Goal: Information Seeking & Learning: Compare options

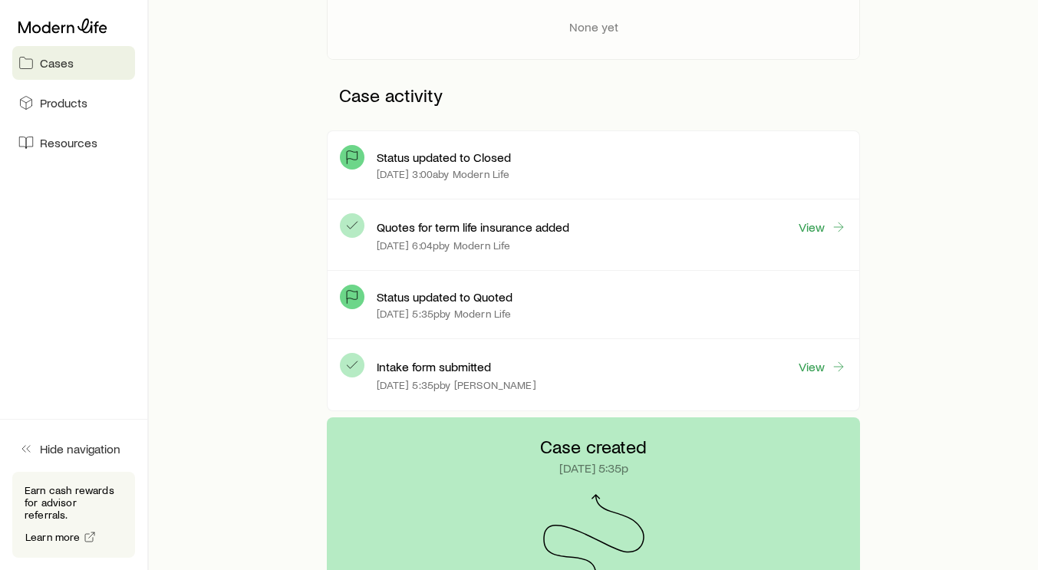
scroll to position [344, 0]
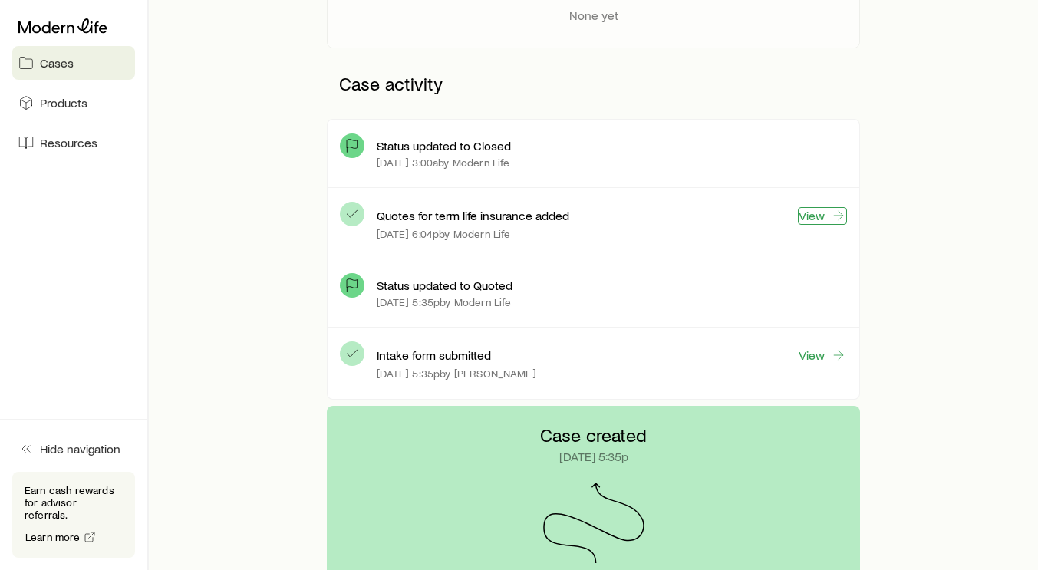
click at [827, 214] on link "View" at bounding box center [822, 216] width 49 height 18
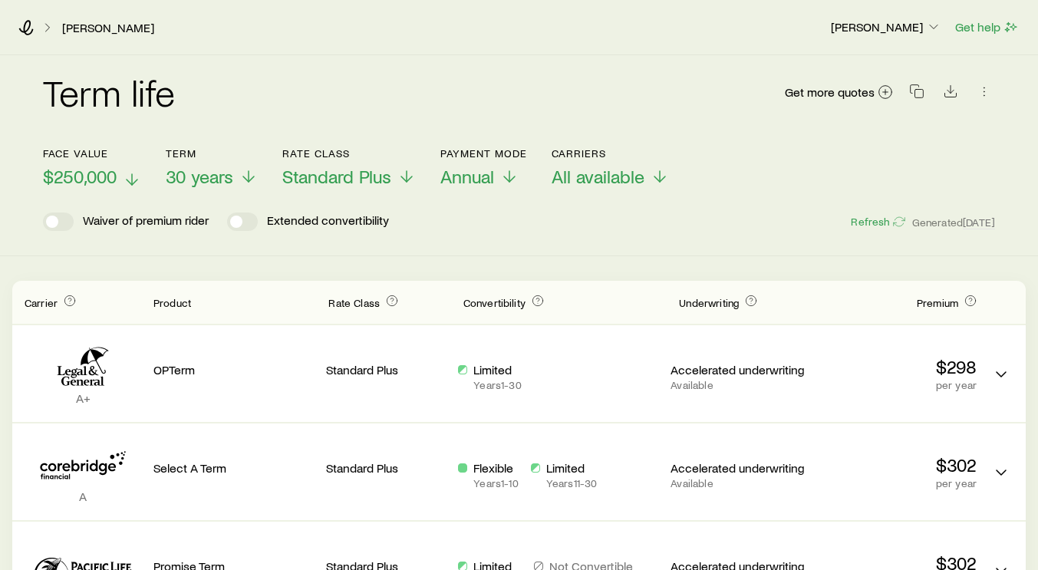
drag, startPoint x: 129, startPoint y: 182, endPoint x: 111, endPoint y: 181, distance: 17.7
click at [111, 181] on span "$250,000" at bounding box center [80, 176] width 74 height 21
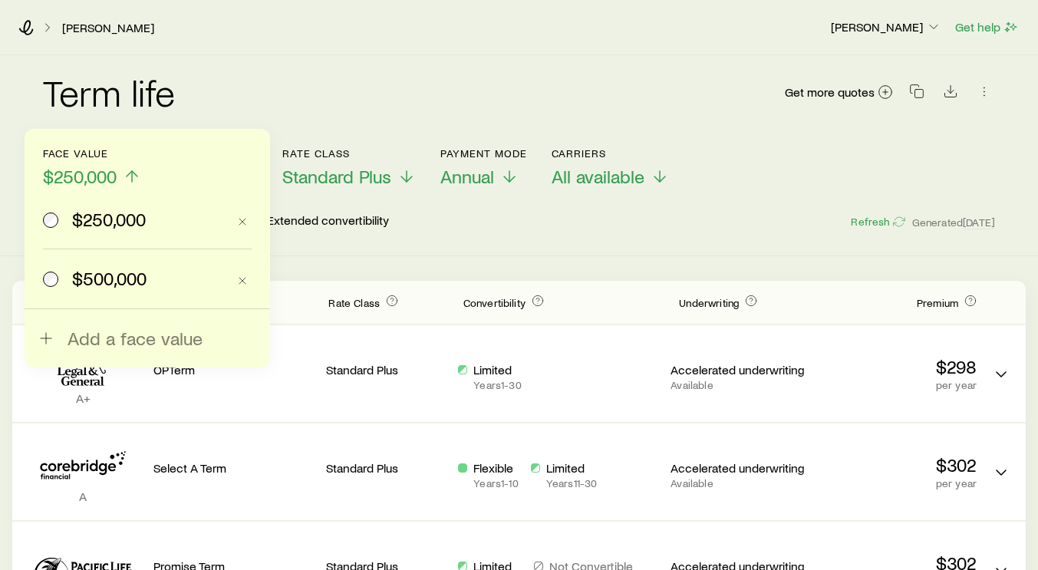
click at [120, 286] on span "$500,000" at bounding box center [109, 278] width 74 height 21
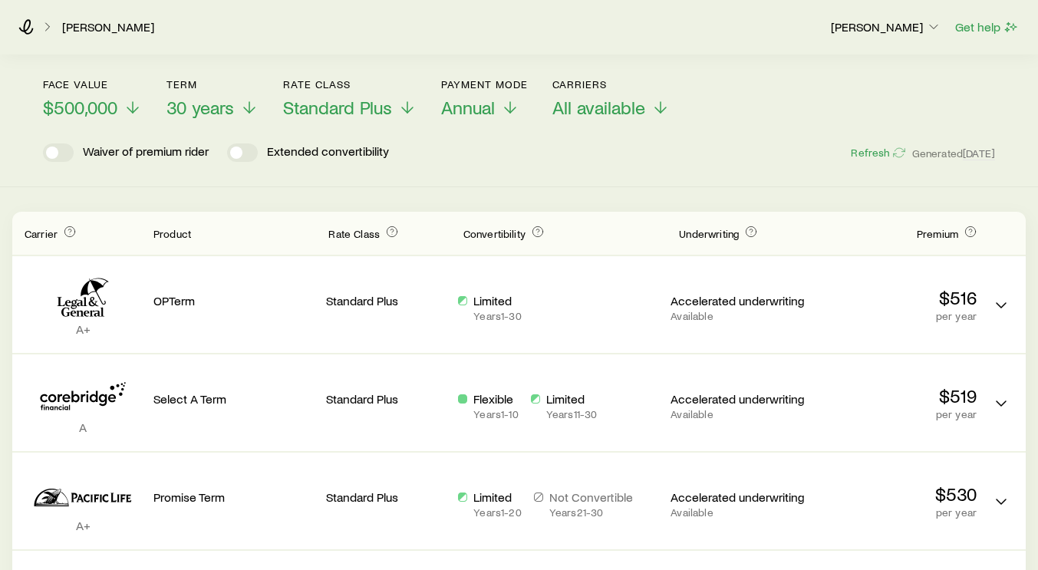
scroll to position [63, 0]
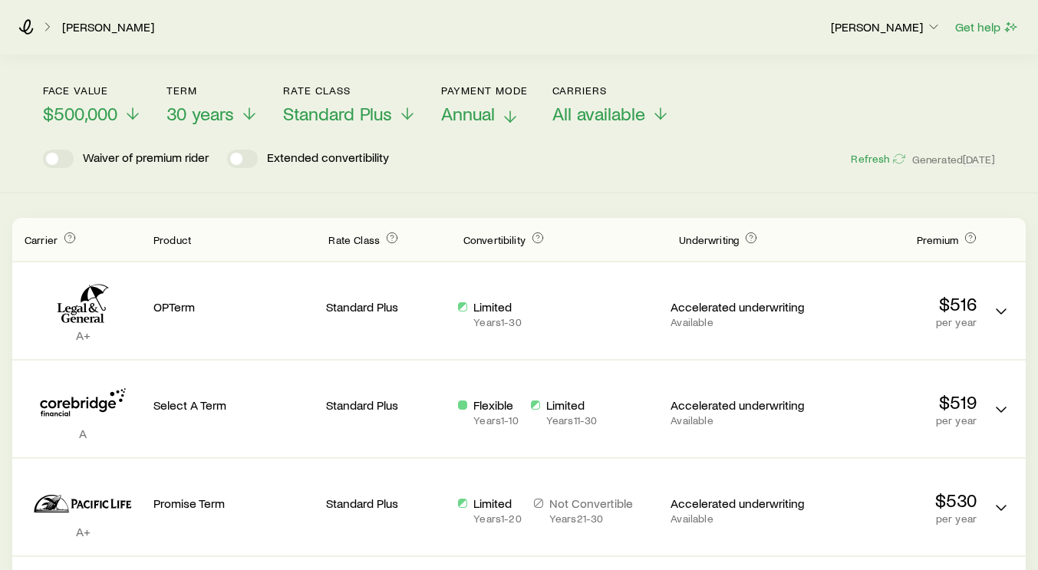
click at [500, 118] on p "Annual" at bounding box center [484, 113] width 87 height 21
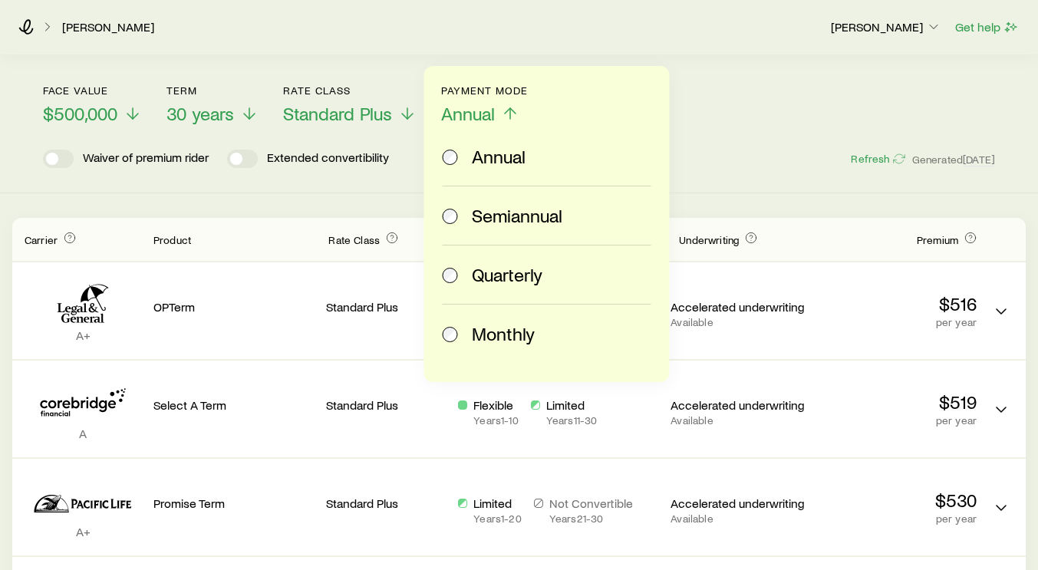
click at [498, 341] on span "Monthly" at bounding box center [503, 333] width 63 height 21
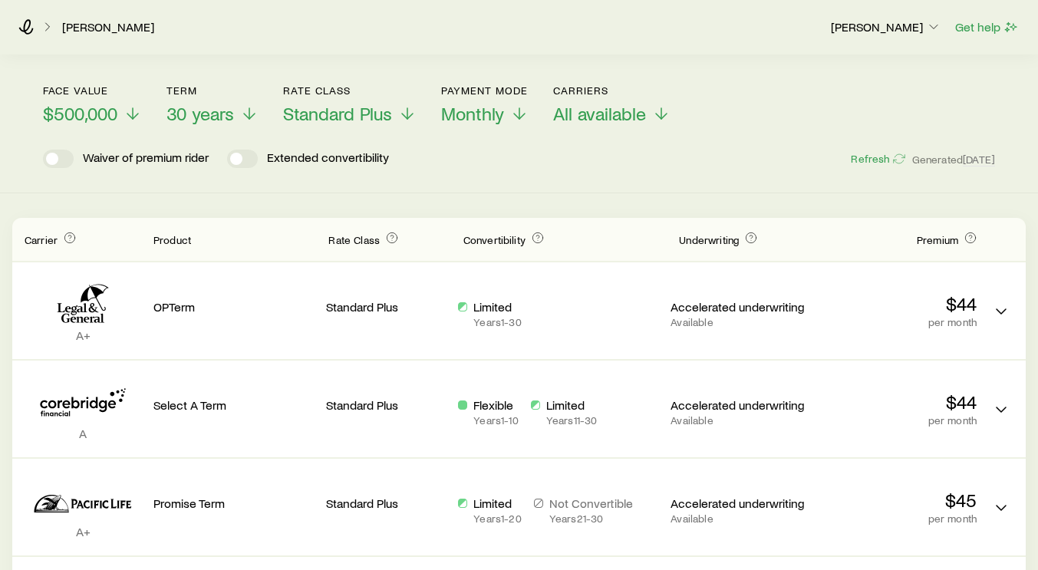
scroll to position [0, 0]
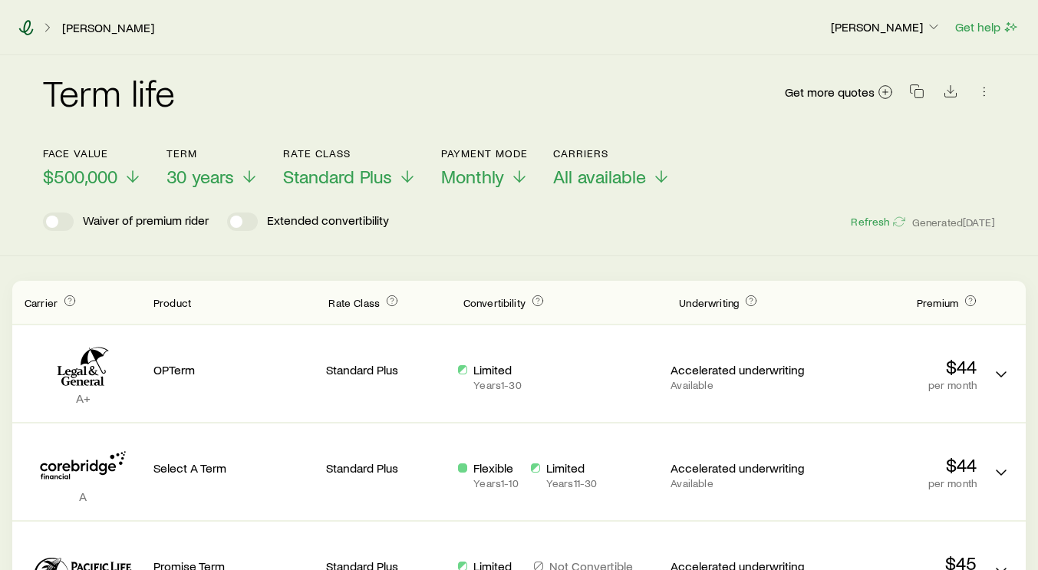
click at [27, 30] on icon at bounding box center [26, 27] width 15 height 15
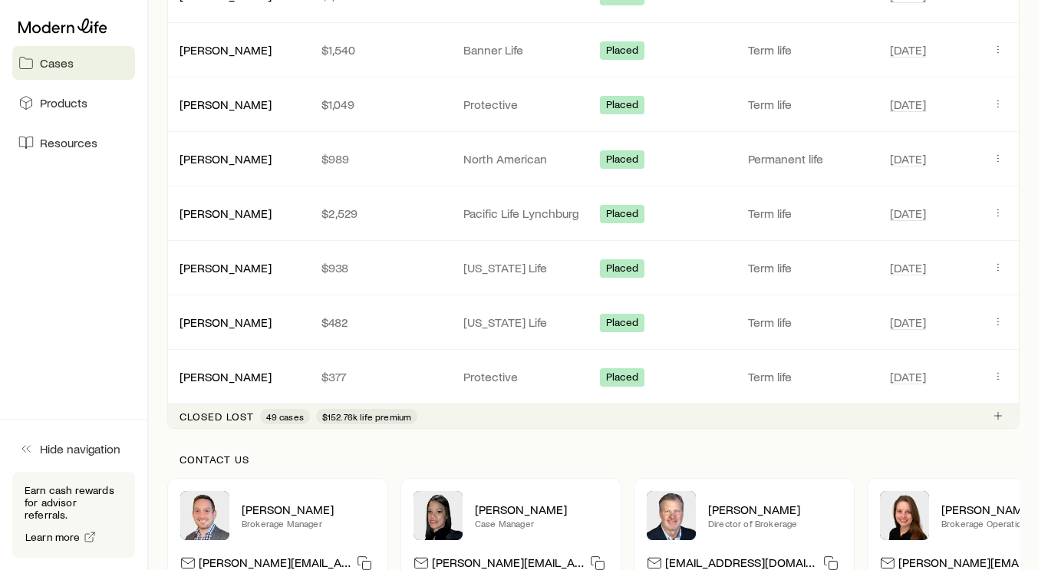
scroll to position [1131, 0]
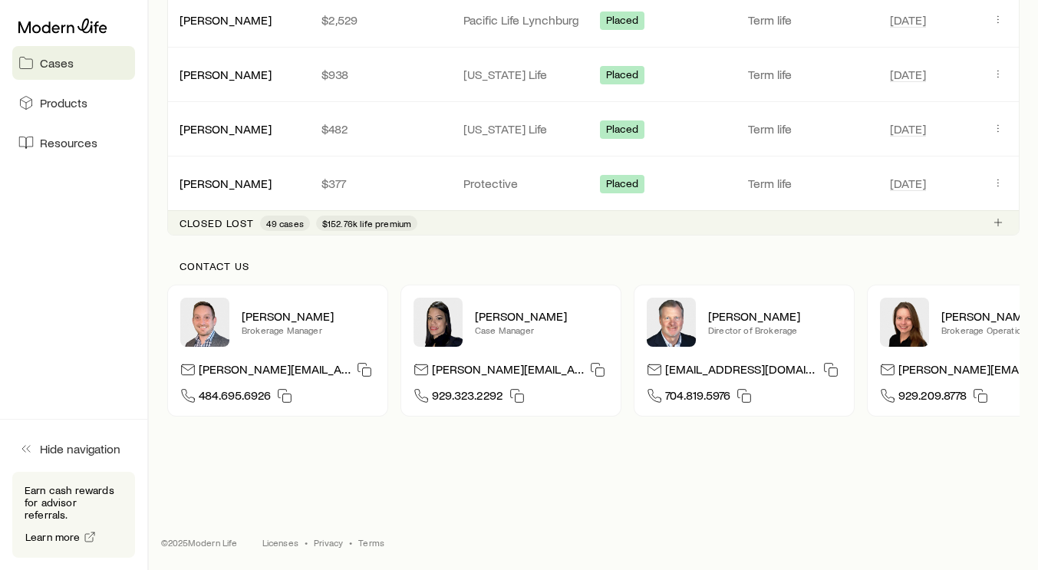
click at [252, 217] on p "Closed lost" at bounding box center [216, 223] width 74 height 12
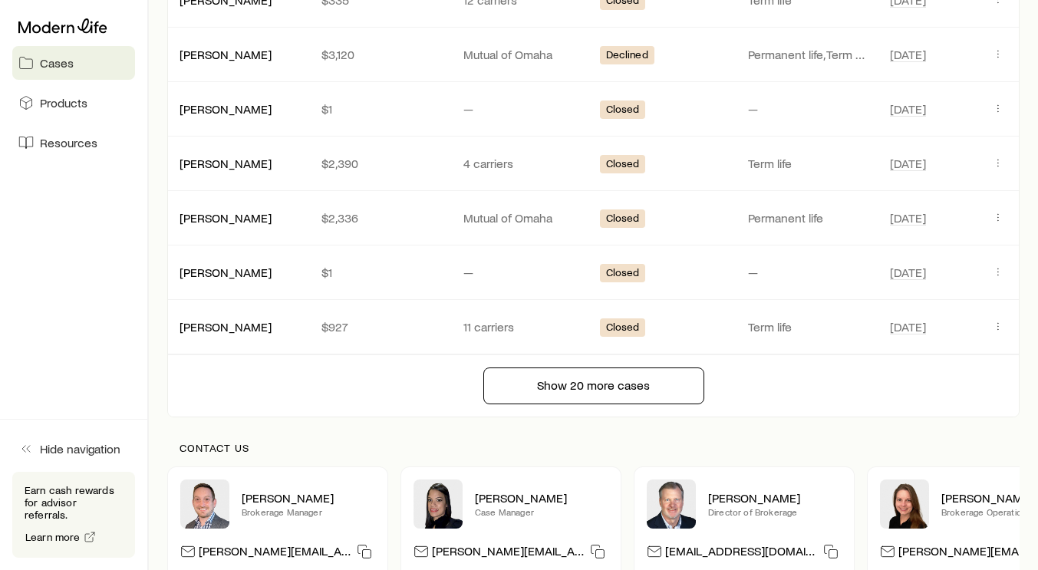
scroll to position [2284, 0]
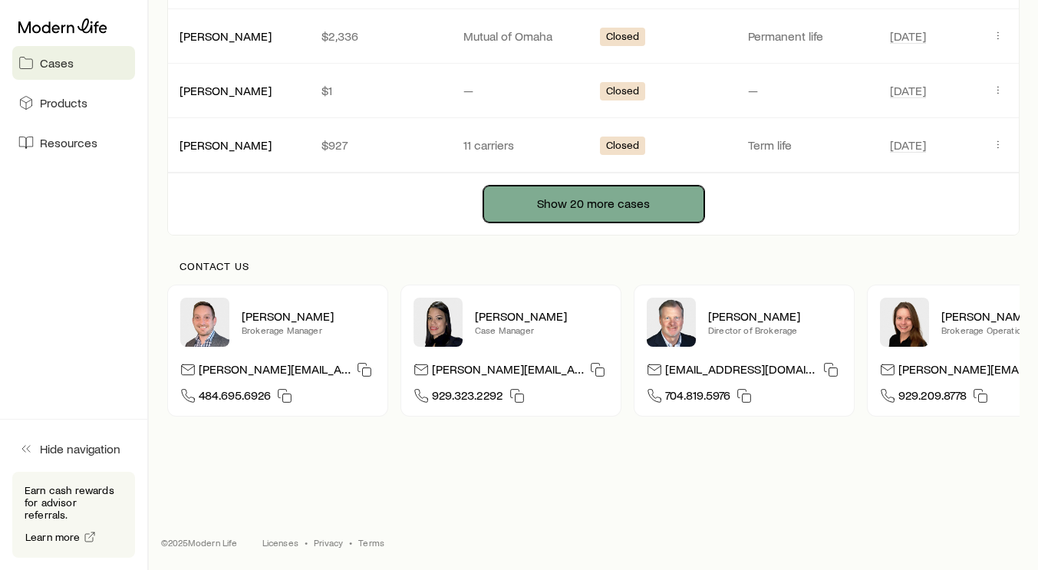
click at [513, 186] on button "Show 20 more cases" at bounding box center [593, 204] width 221 height 37
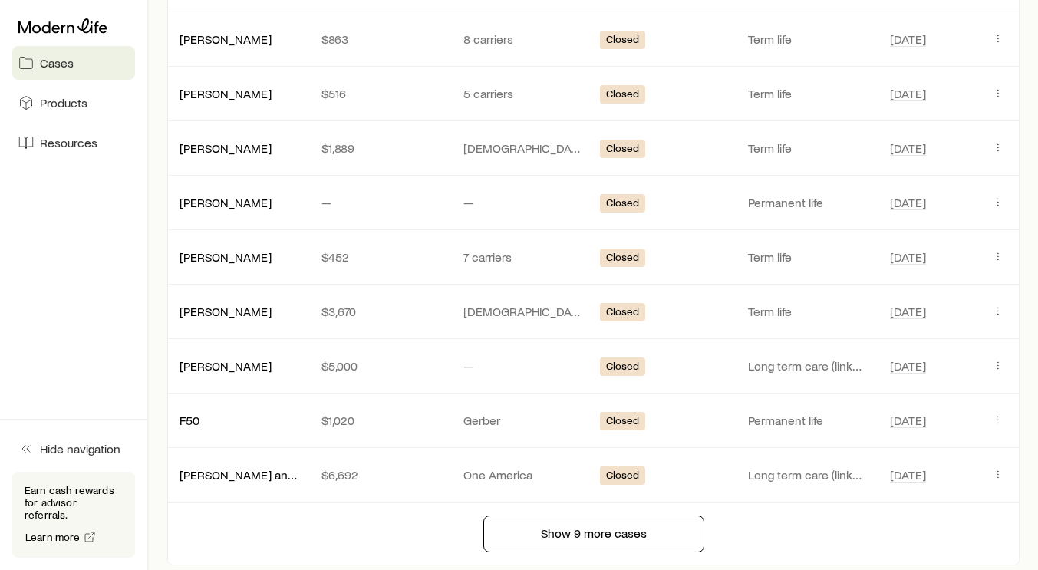
scroll to position [3373, 0]
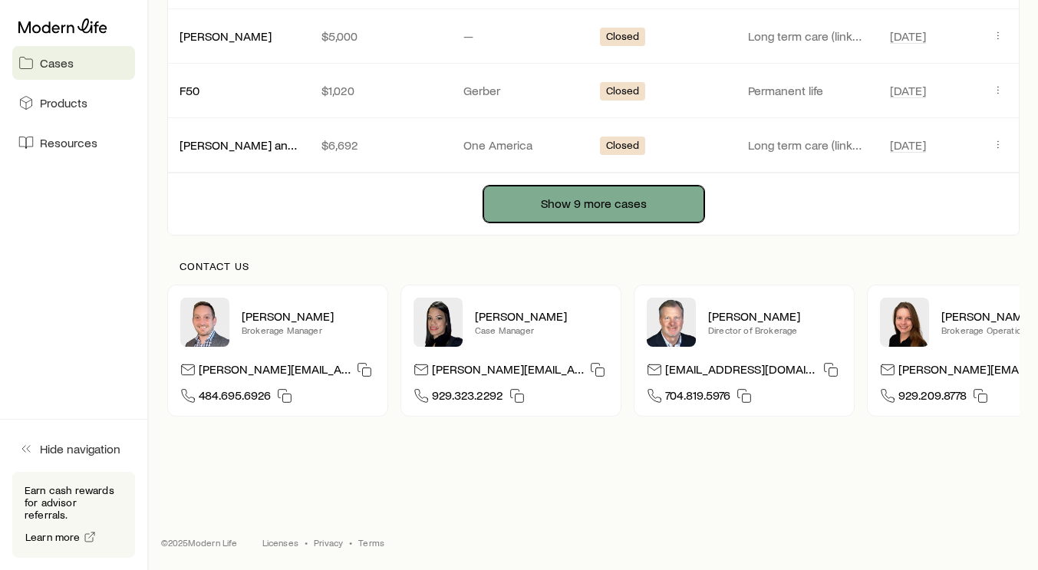
click at [597, 186] on button "Show 9 more cases" at bounding box center [593, 204] width 221 height 37
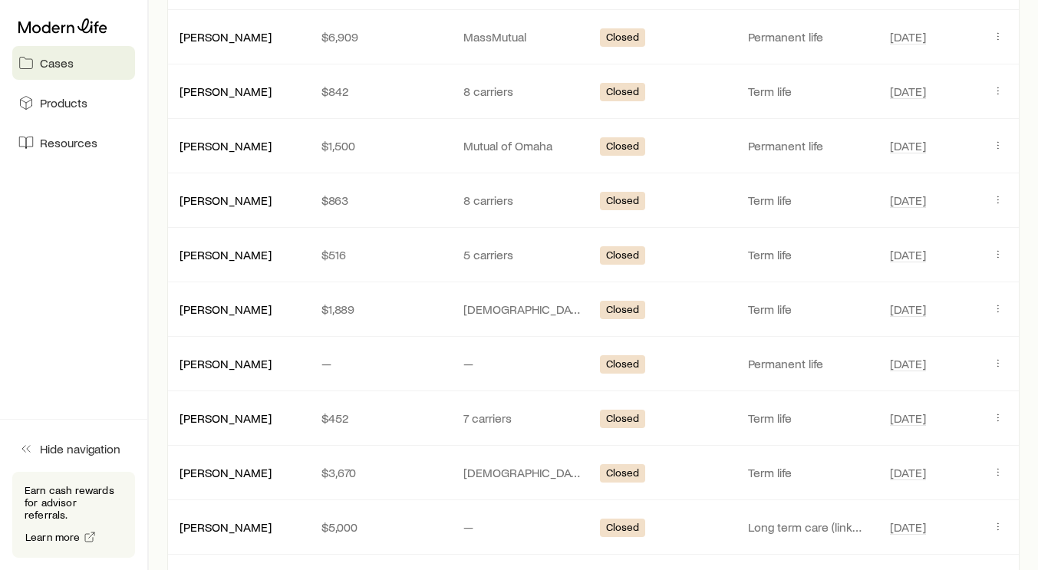
scroll to position [2867, 0]
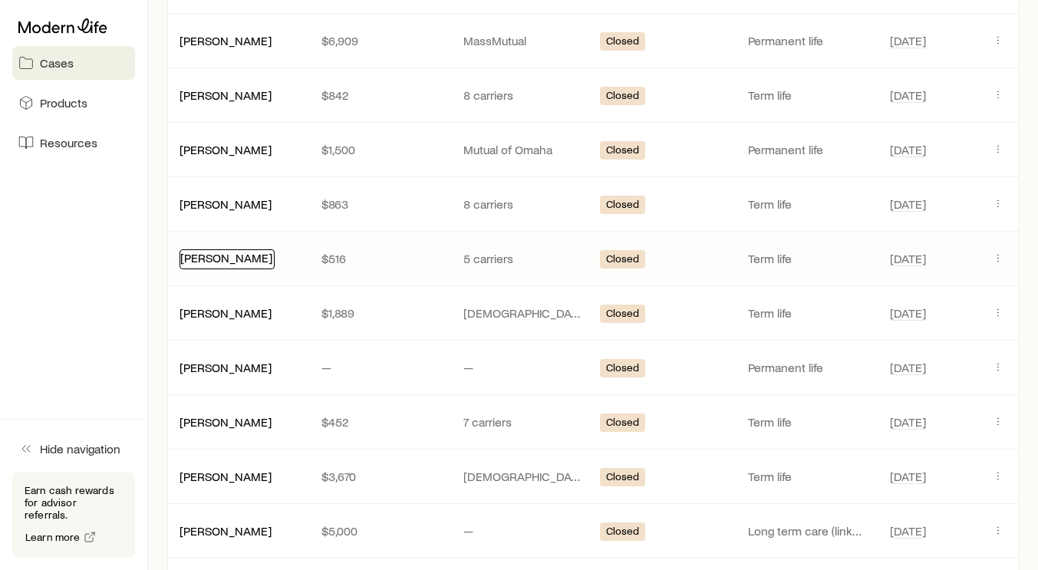
click at [240, 258] on link "[PERSON_NAME]" at bounding box center [226, 257] width 92 height 15
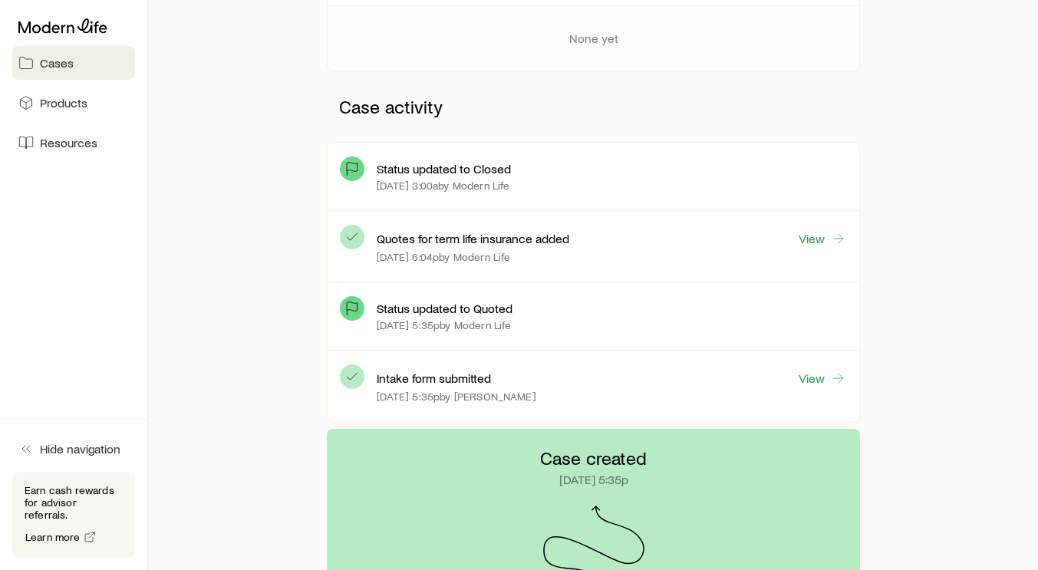
scroll to position [322, 0]
click at [819, 239] on link "View" at bounding box center [822, 238] width 49 height 18
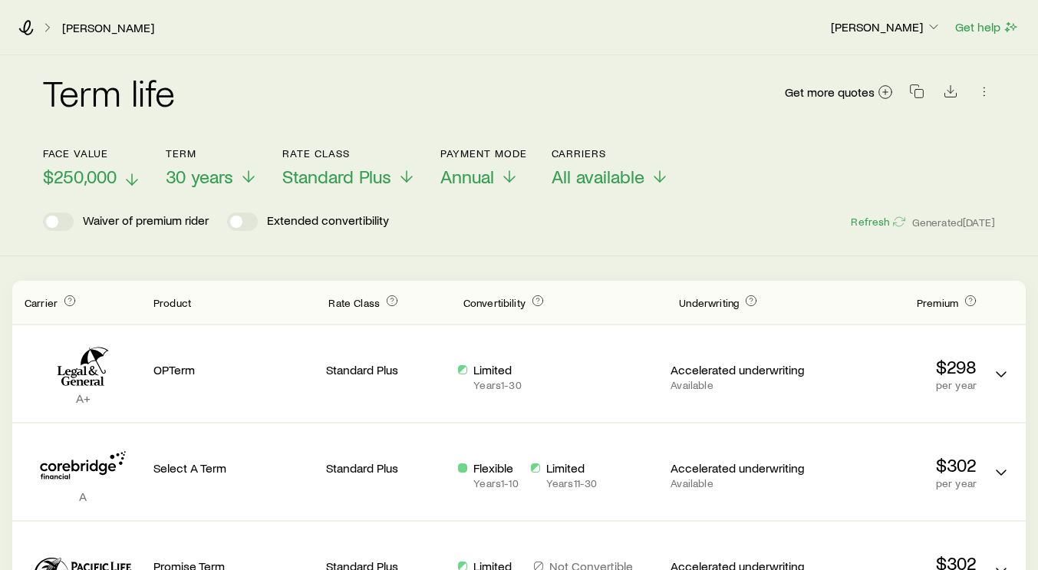
click at [135, 177] on icon at bounding box center [132, 179] width 18 height 18
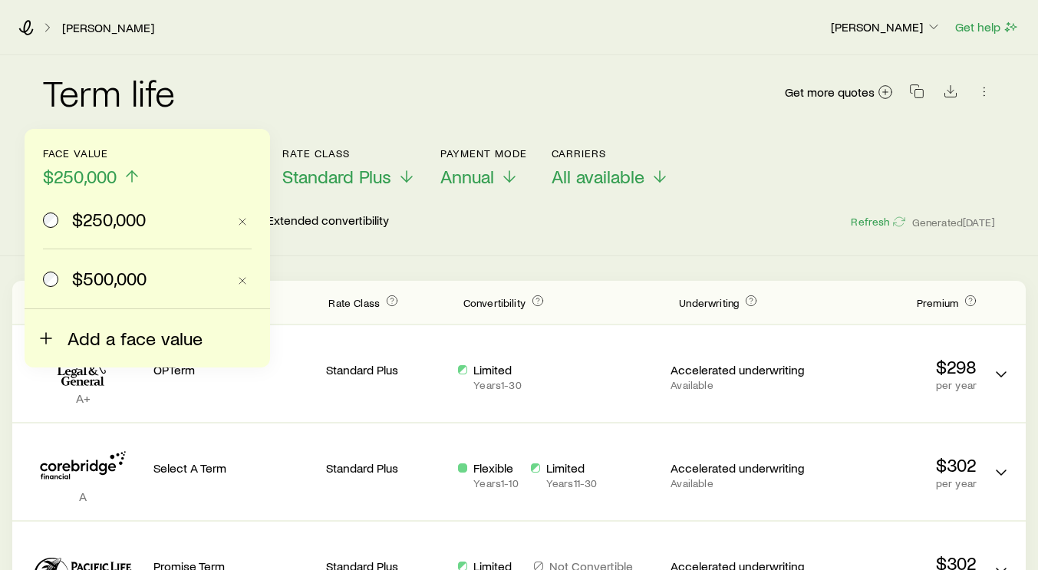
click at [101, 329] on span "Add a face value" at bounding box center [135, 338] width 135 height 21
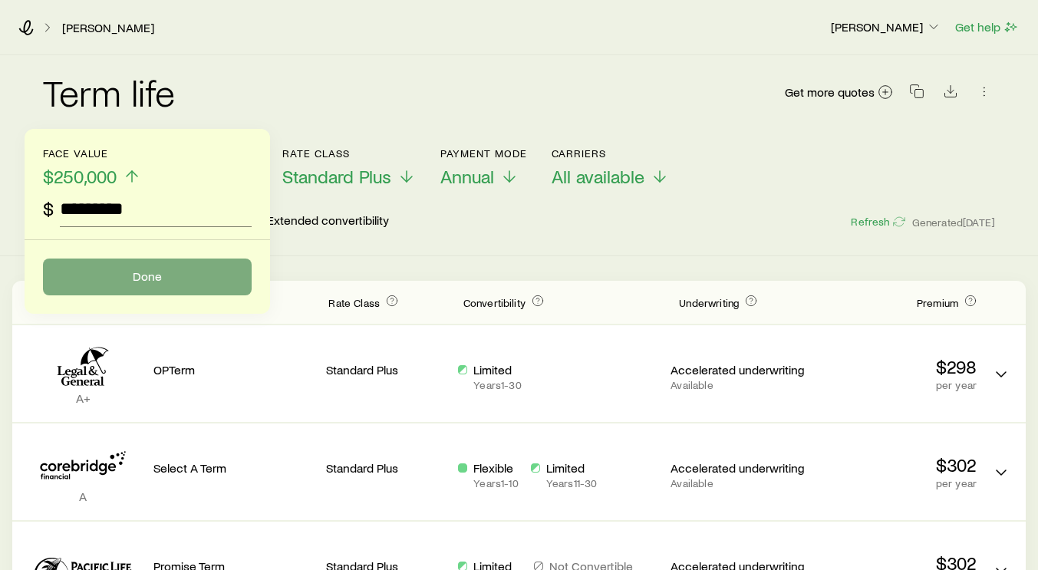
type input "*********"
click at [170, 286] on button "Done" at bounding box center [147, 277] width 209 height 37
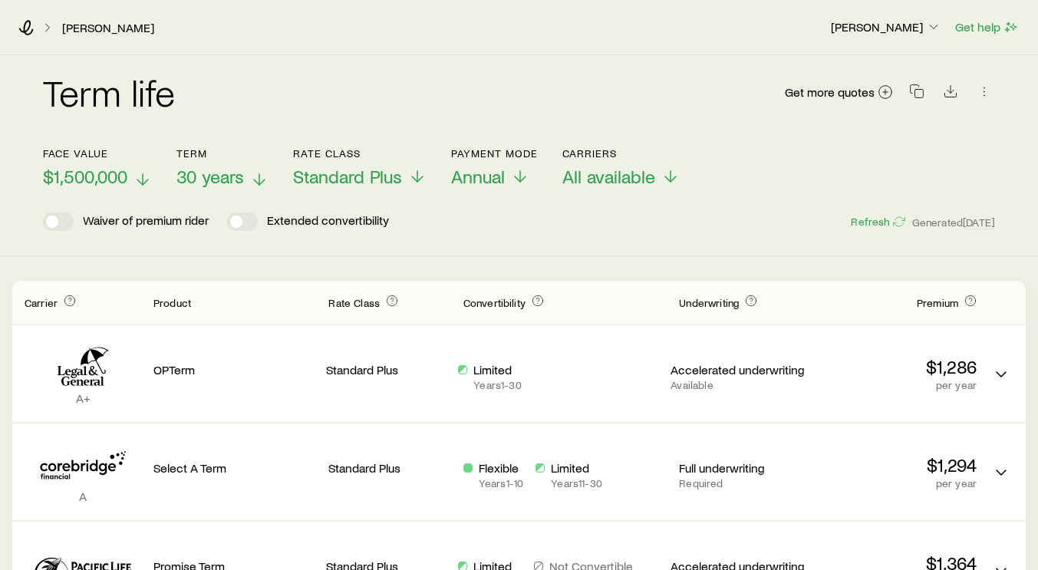
click at [259, 176] on icon at bounding box center [259, 179] width 18 height 18
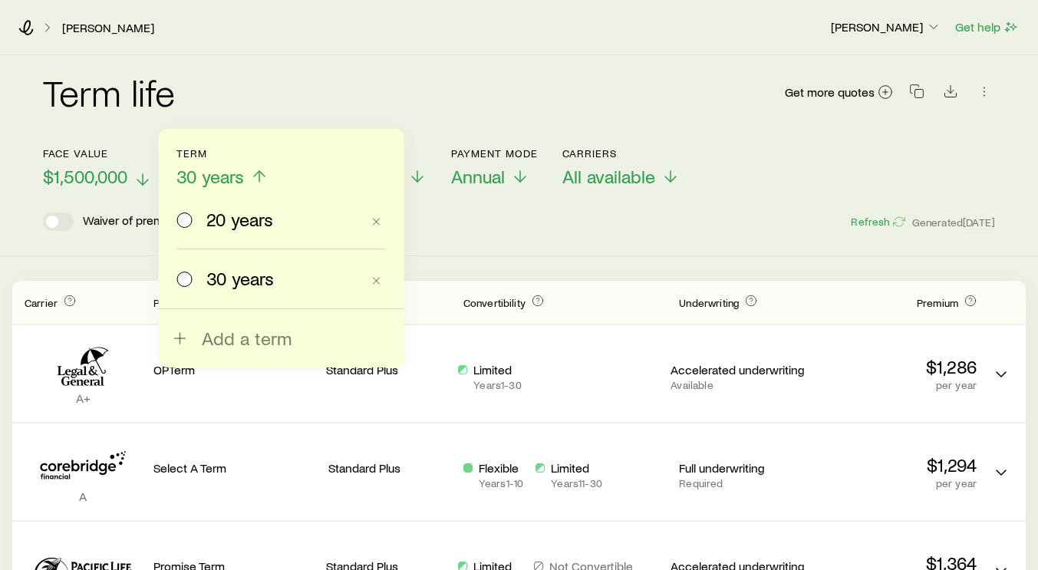
click at [234, 224] on span "20 years" at bounding box center [239, 219] width 67 height 21
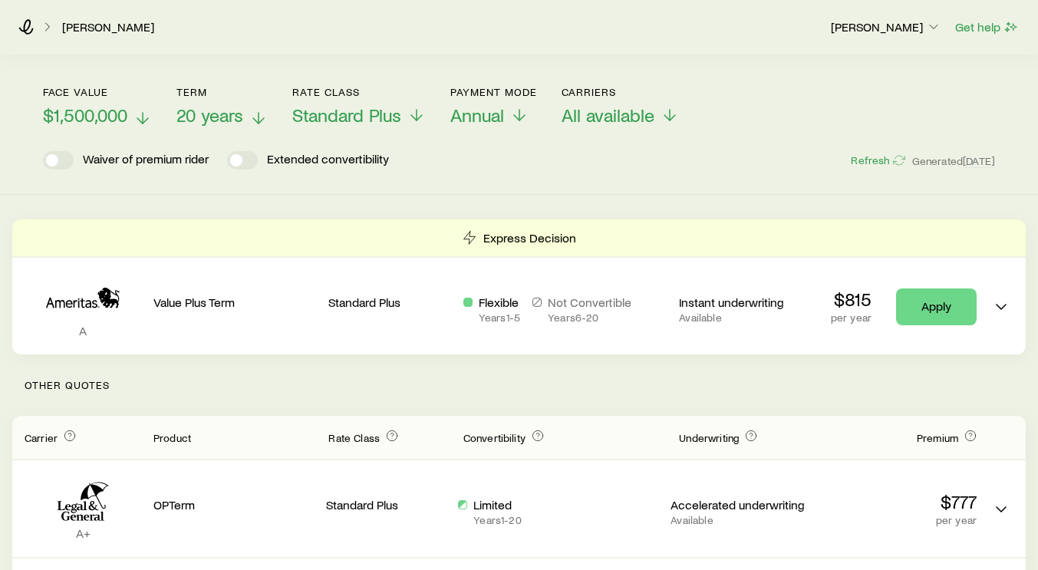
scroll to position [54, 0]
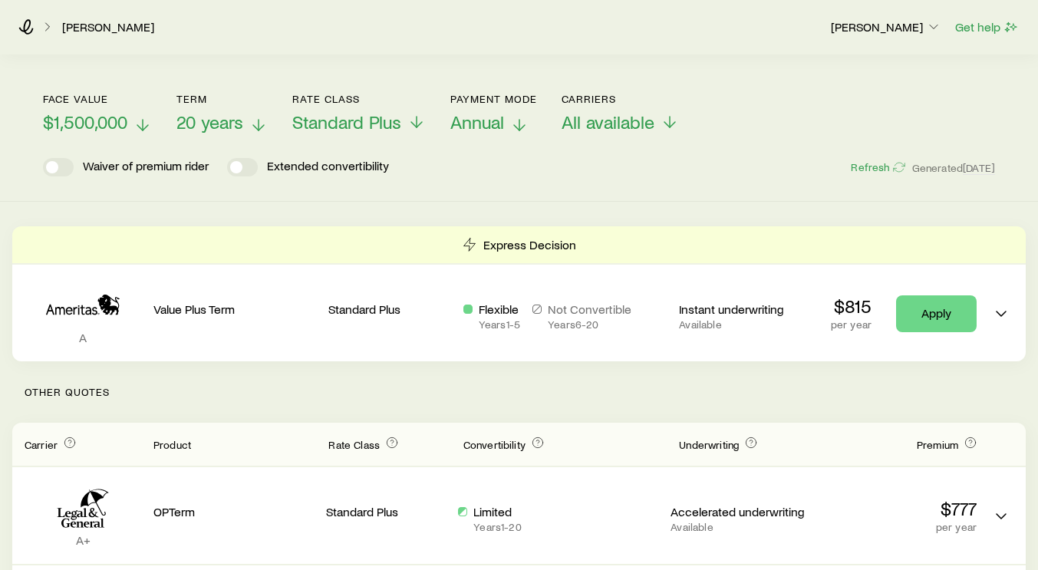
click at [513, 120] on icon at bounding box center [519, 125] width 18 height 18
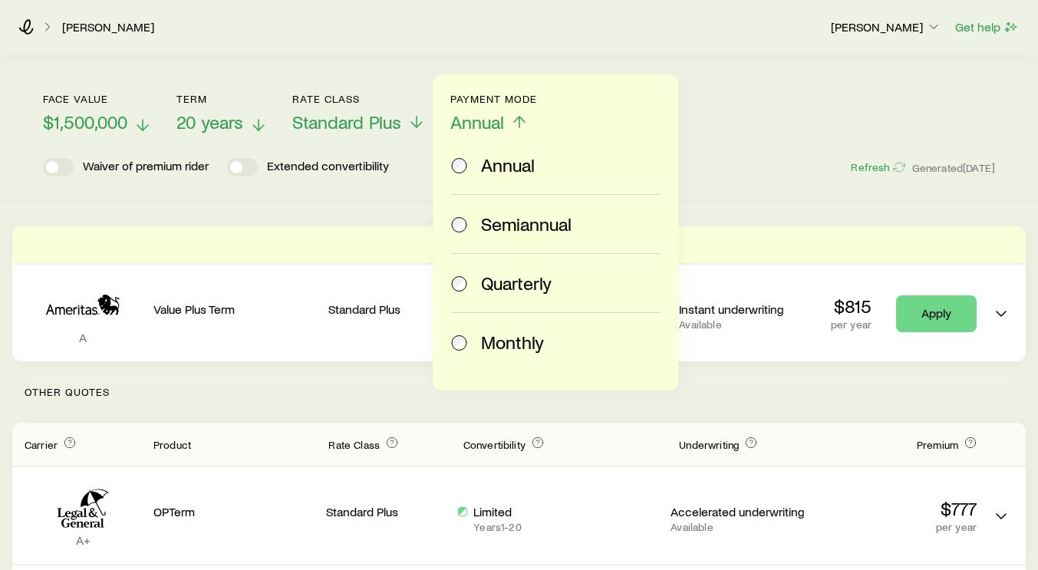
click at [518, 337] on span "Monthly" at bounding box center [512, 341] width 63 height 21
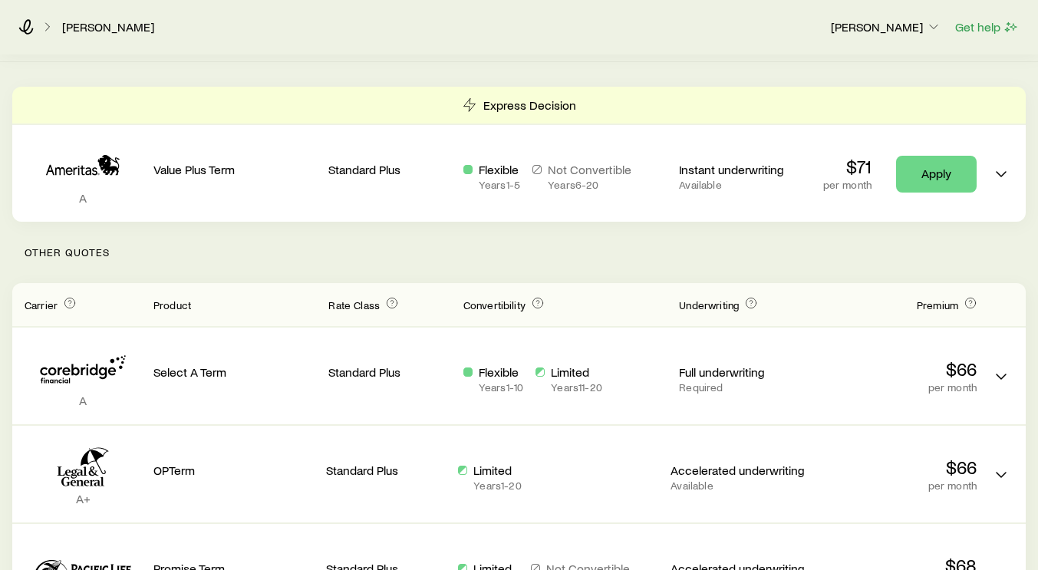
scroll to position [0, 0]
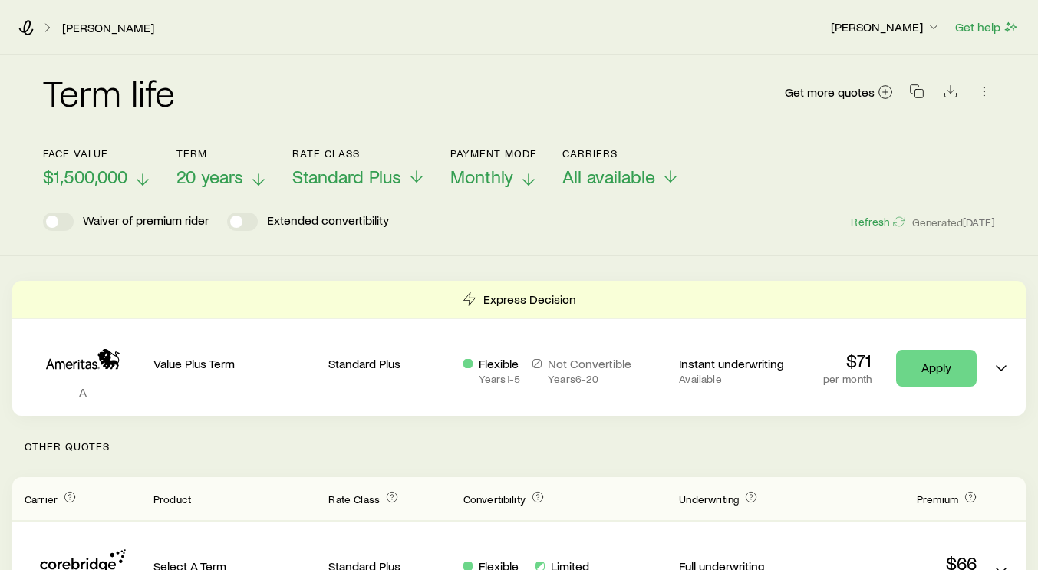
click at [255, 168] on p "20 years" at bounding box center [221, 176] width 91 height 21
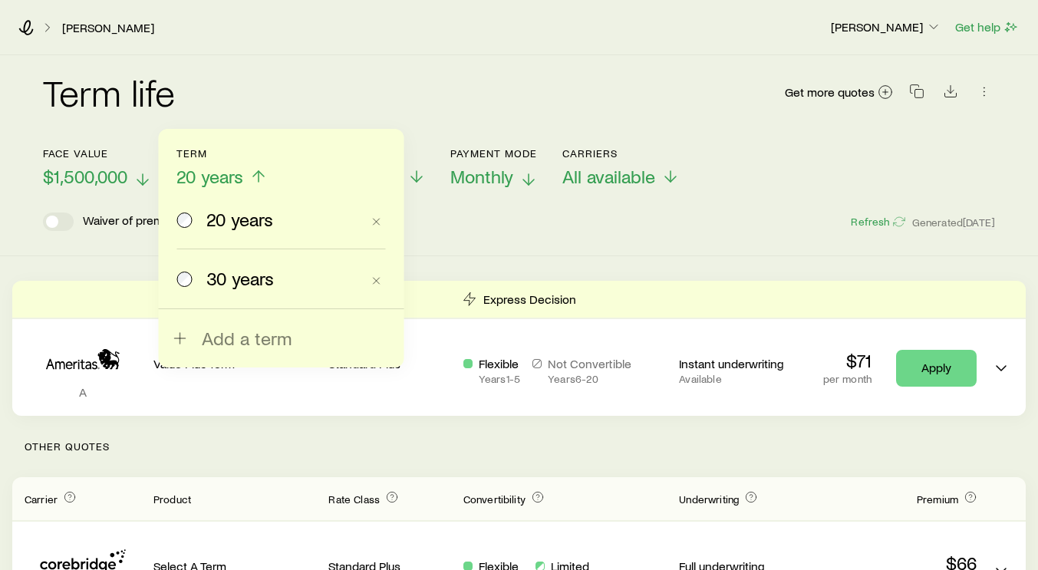
click at [222, 282] on span "30 years" at bounding box center [240, 278] width 68 height 21
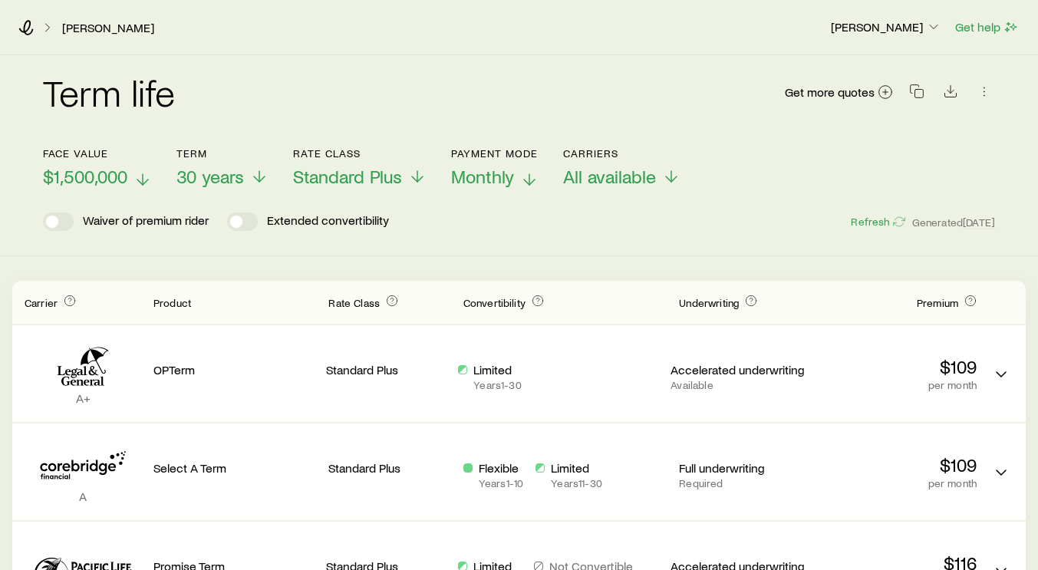
click at [255, 176] on icon at bounding box center [259, 176] width 18 height 18
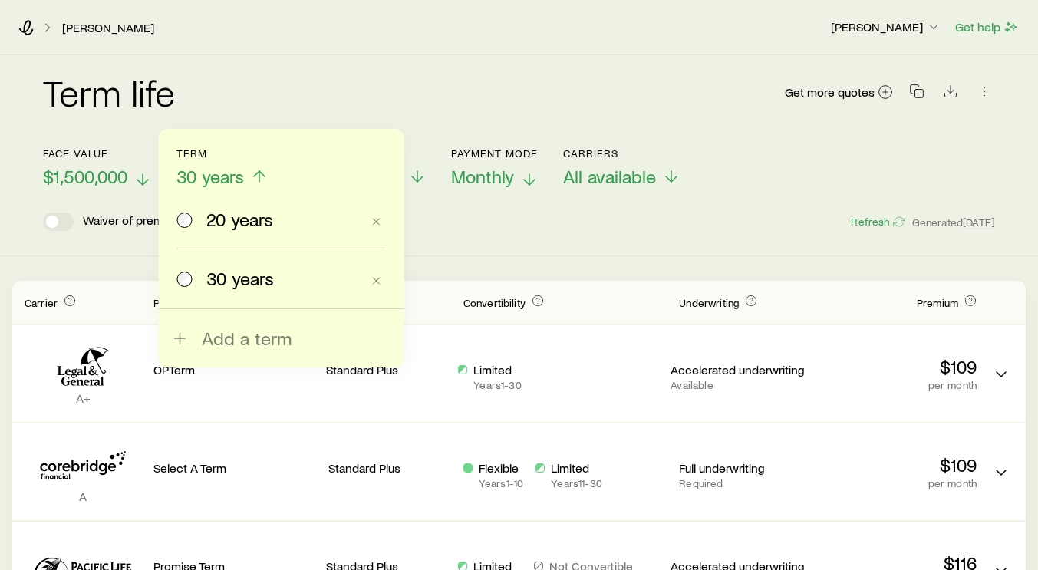
click at [239, 216] on span "20 years" at bounding box center [239, 219] width 67 height 21
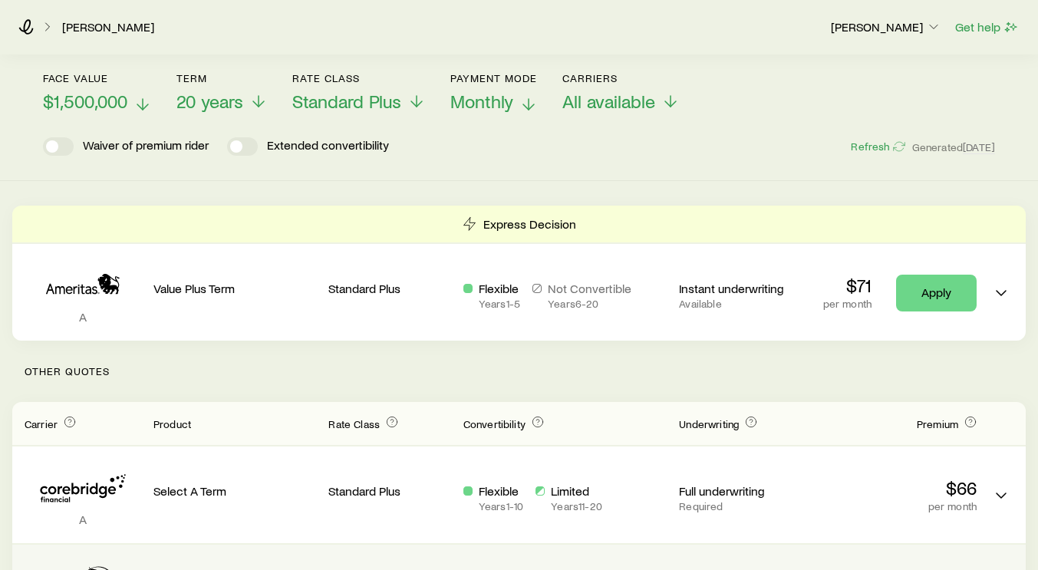
scroll to position [74, 0]
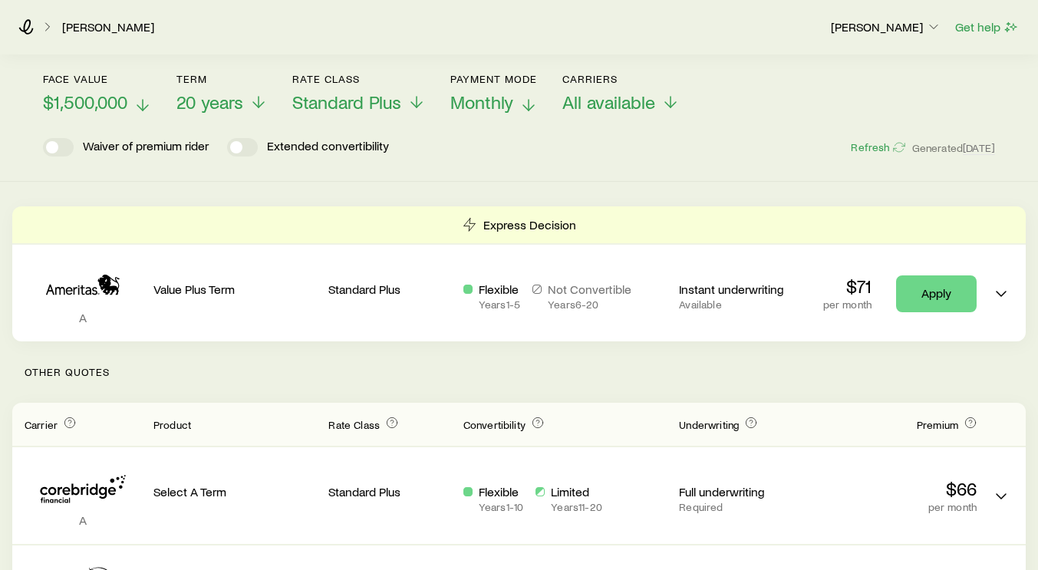
click at [256, 97] on icon at bounding box center [258, 102] width 18 height 18
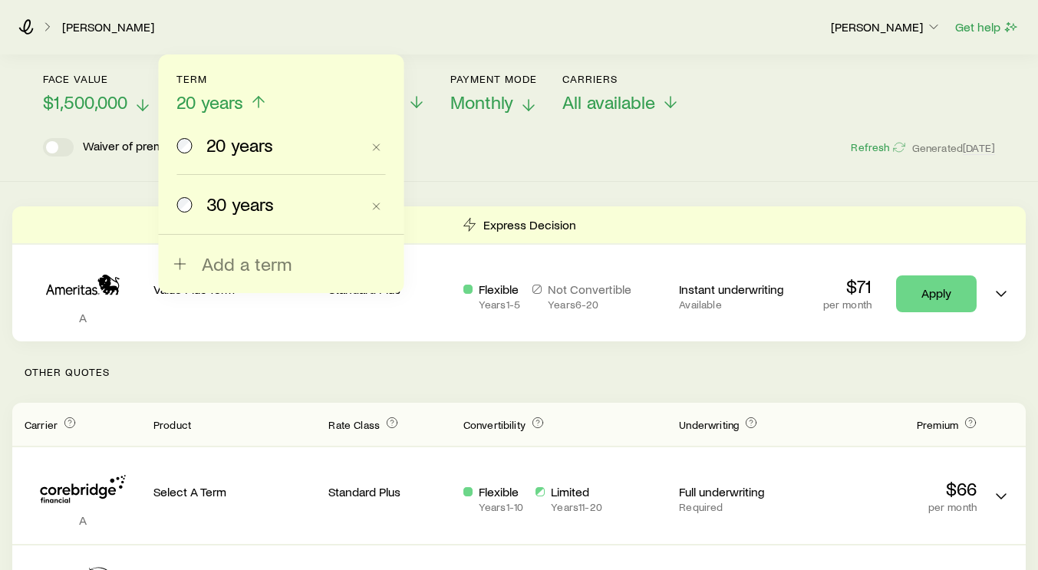
click at [230, 197] on span "30 years" at bounding box center [240, 203] width 68 height 21
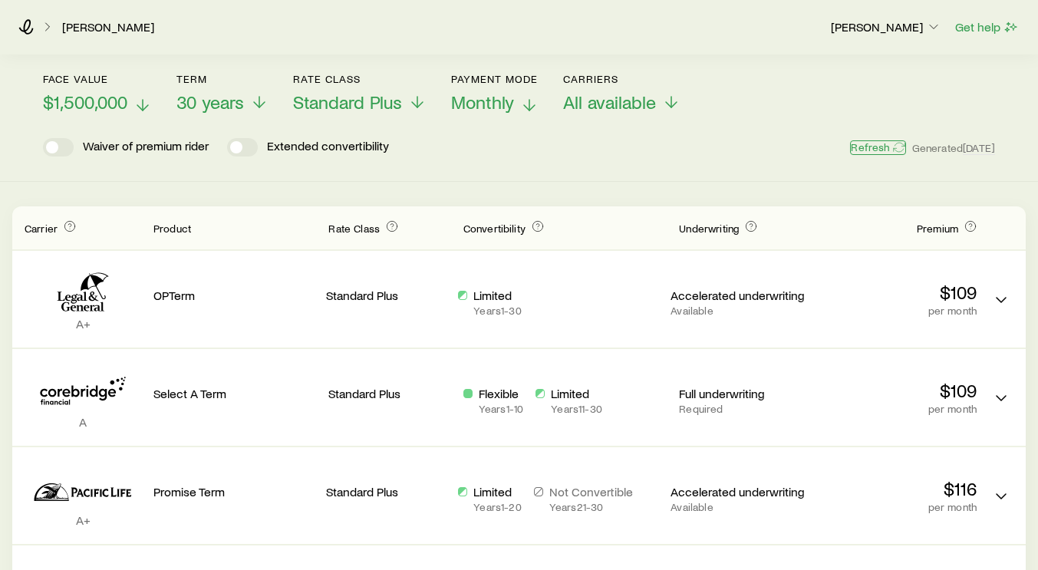
click at [855, 148] on button "Refresh" at bounding box center [877, 147] width 55 height 15
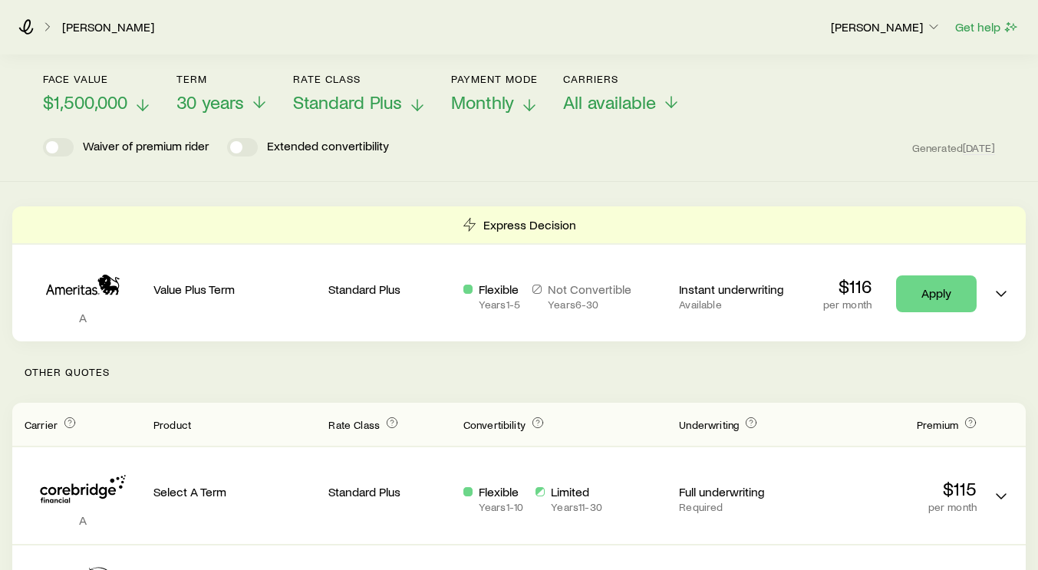
click at [387, 106] on span "Standard Plus" at bounding box center [347, 101] width 109 height 21
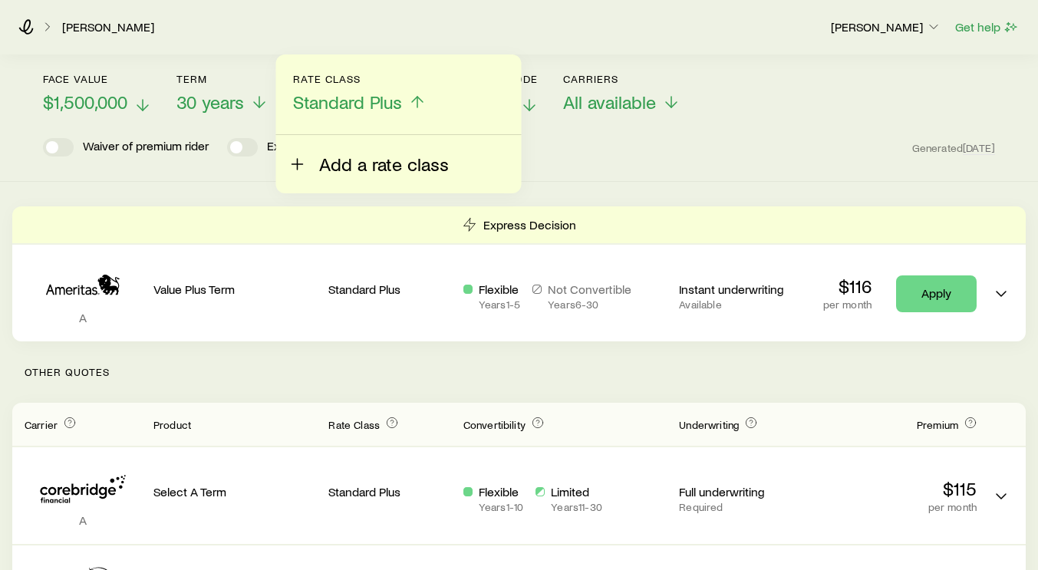
click at [384, 161] on span "Add a rate class" at bounding box center [384, 163] width 130 height 21
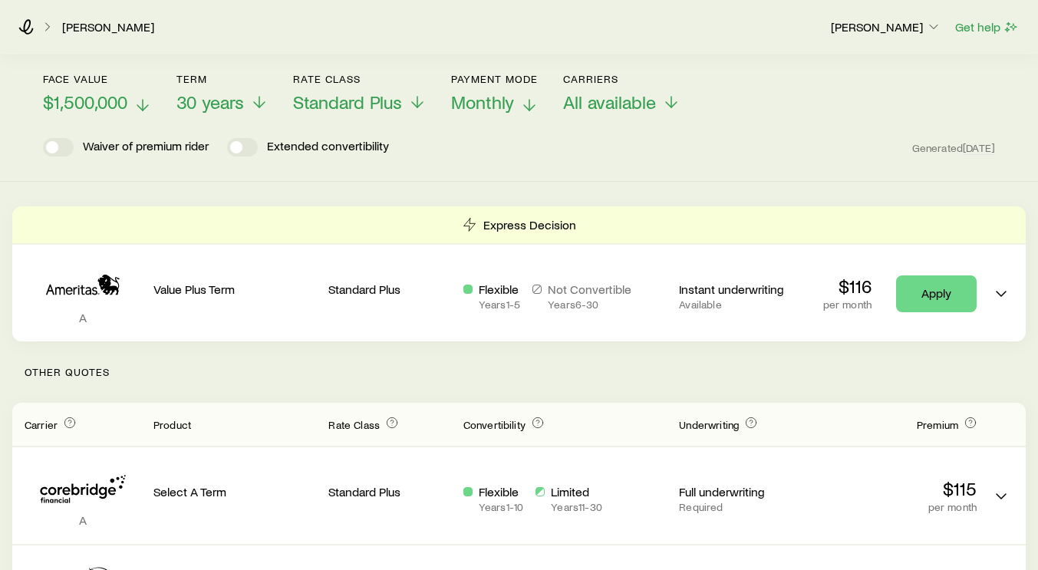
click at [547, 170] on div "Term life Get more quotes Face value $1,500,000 Term 30 years Rate Class Standa…" at bounding box center [519, 81] width 1038 height 201
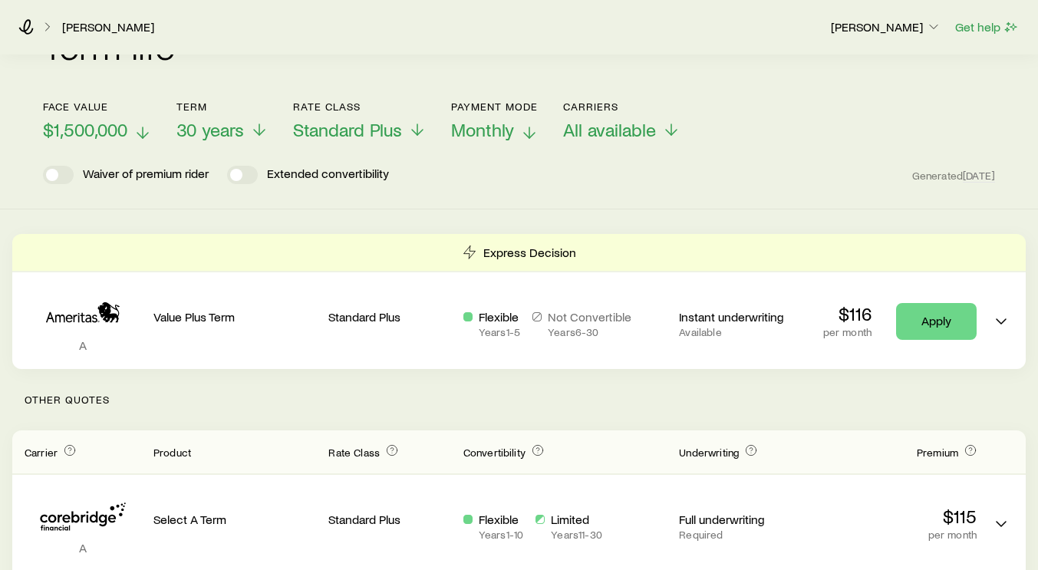
scroll to position [0, 0]
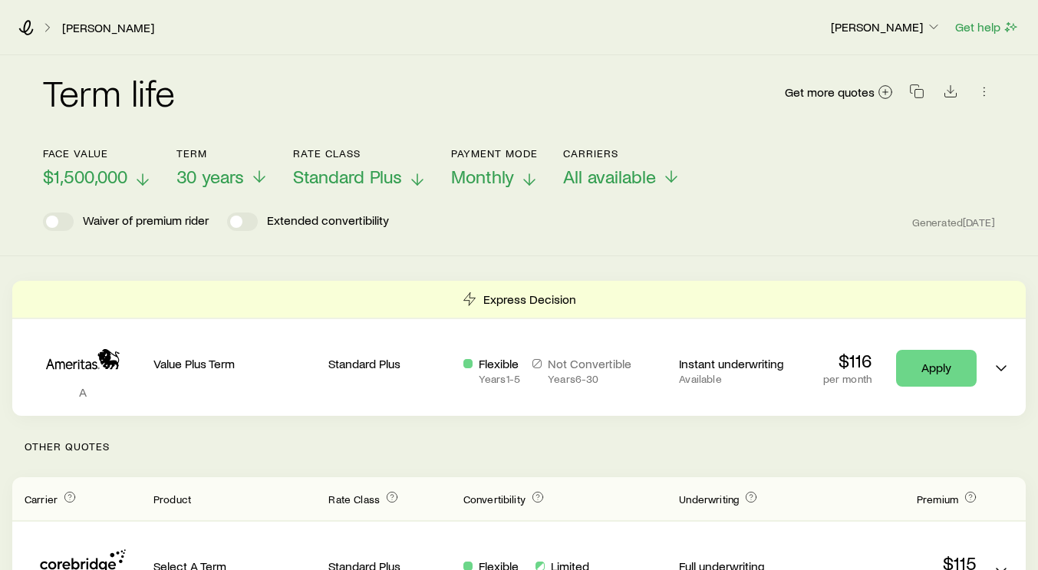
click at [401, 168] on span "Standard Plus" at bounding box center [347, 176] width 109 height 21
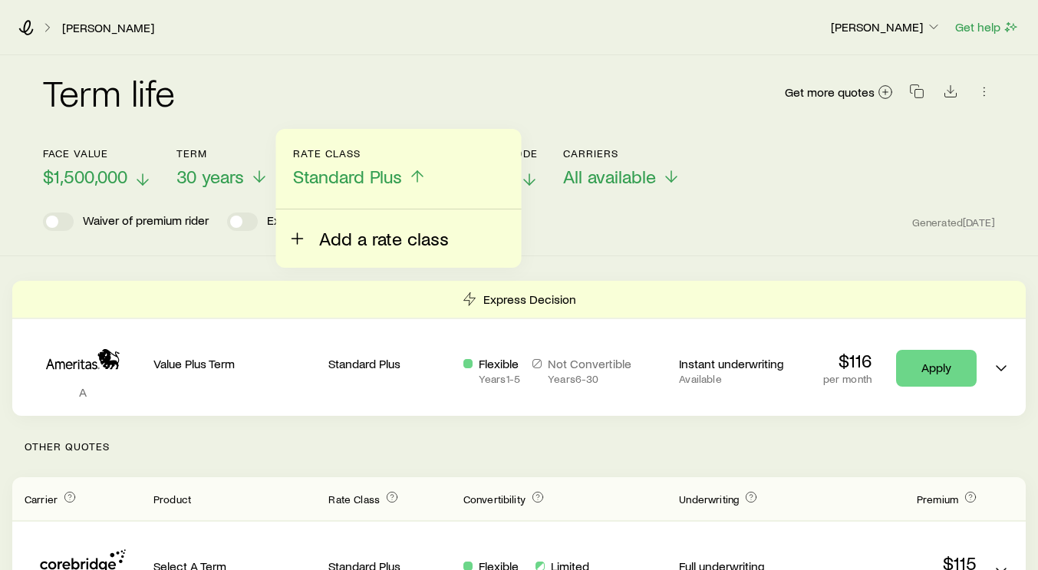
click at [410, 227] on button "Add a rate class" at bounding box center [368, 229] width 160 height 40
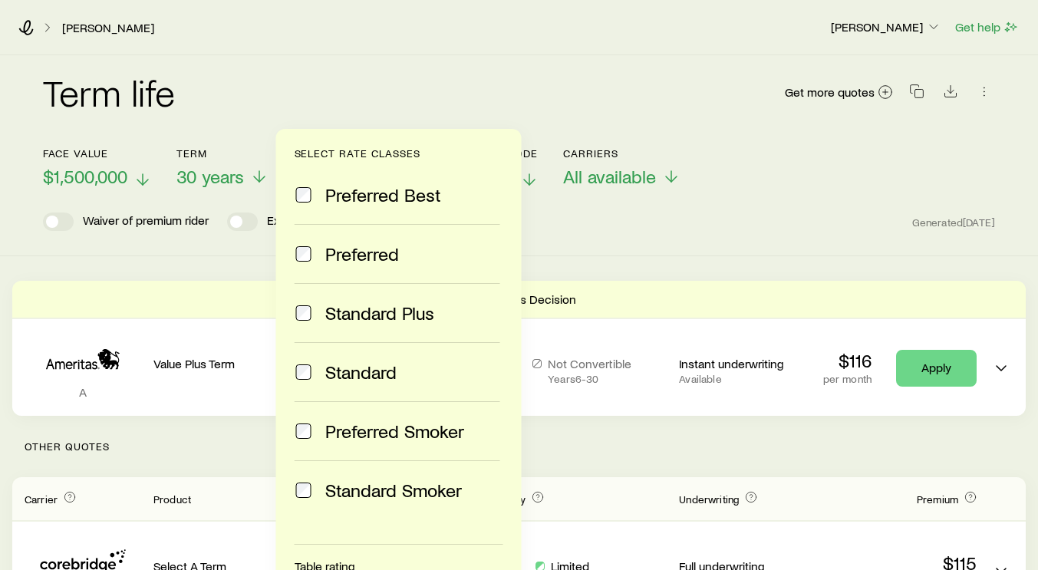
click at [390, 252] on span "Preferred" at bounding box center [362, 253] width 74 height 21
click at [397, 197] on span "Preferred Best" at bounding box center [383, 194] width 116 height 21
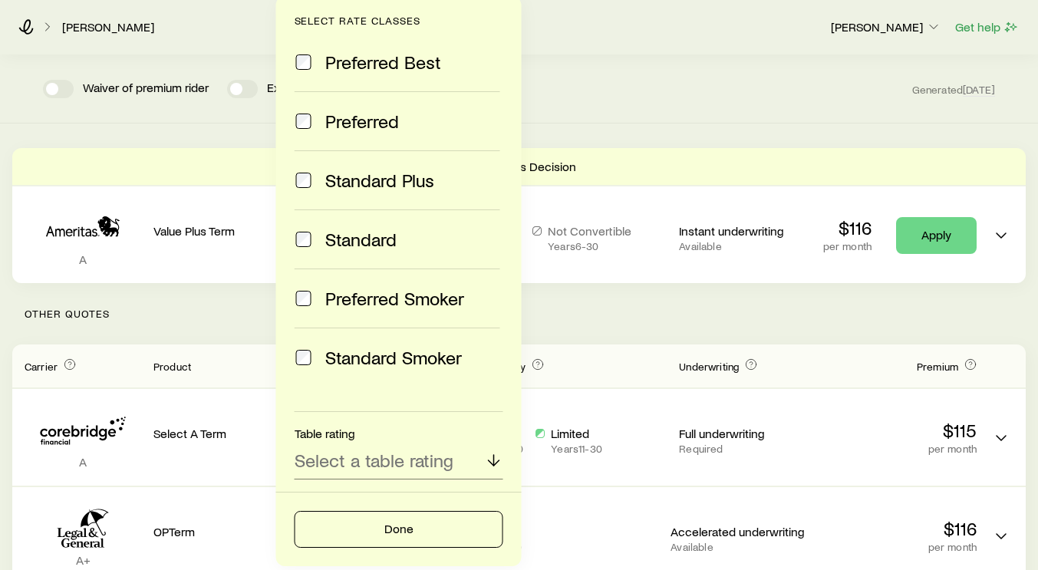
scroll to position [133, 0]
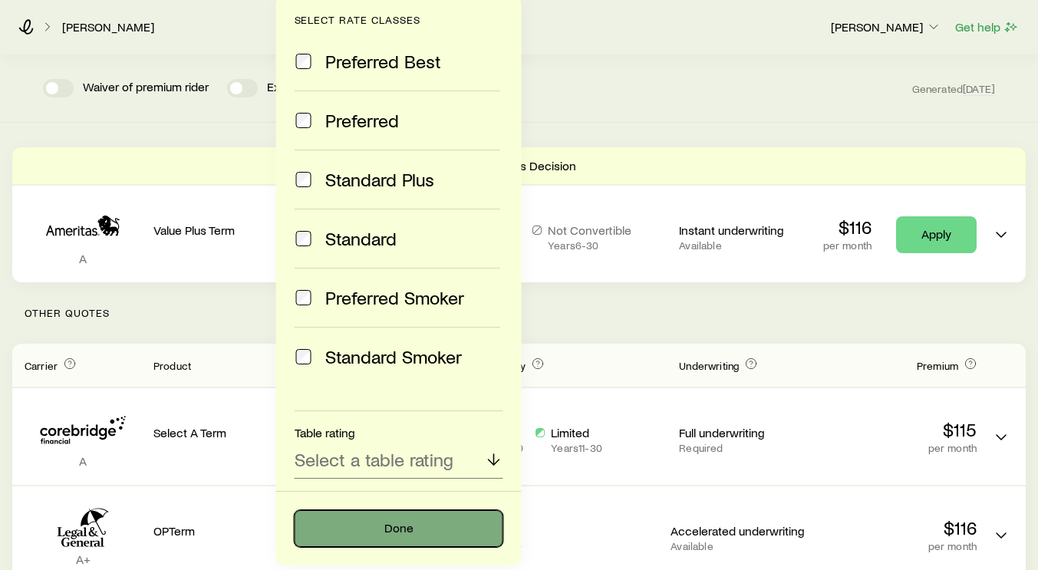
click at [427, 530] on button "Done" at bounding box center [399, 528] width 209 height 37
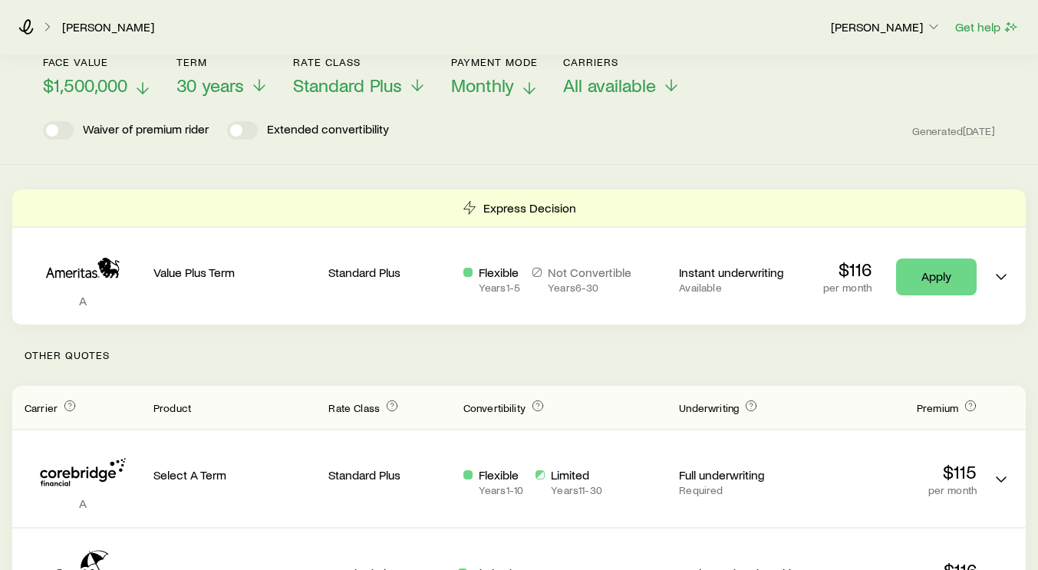
scroll to position [9, 0]
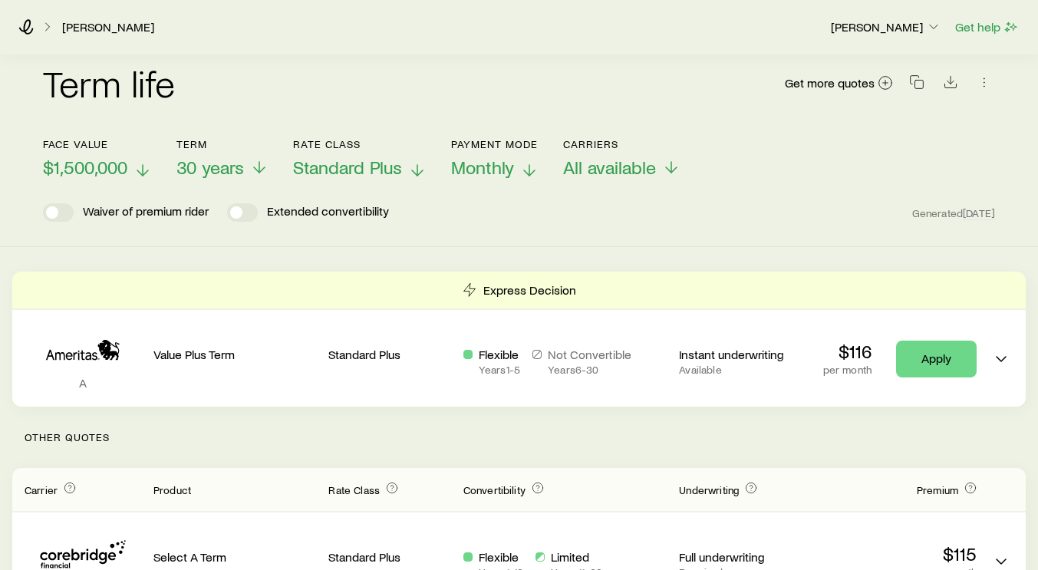
click at [408, 164] on p "Standard Plus" at bounding box center [359, 166] width 133 height 21
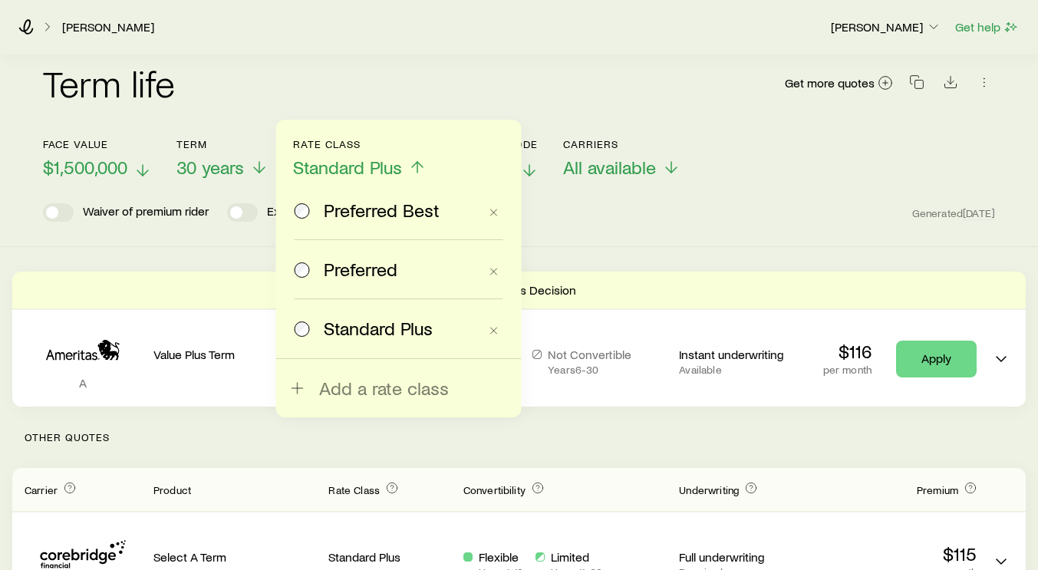
click at [410, 210] on span "Preferred Best" at bounding box center [382, 209] width 116 height 21
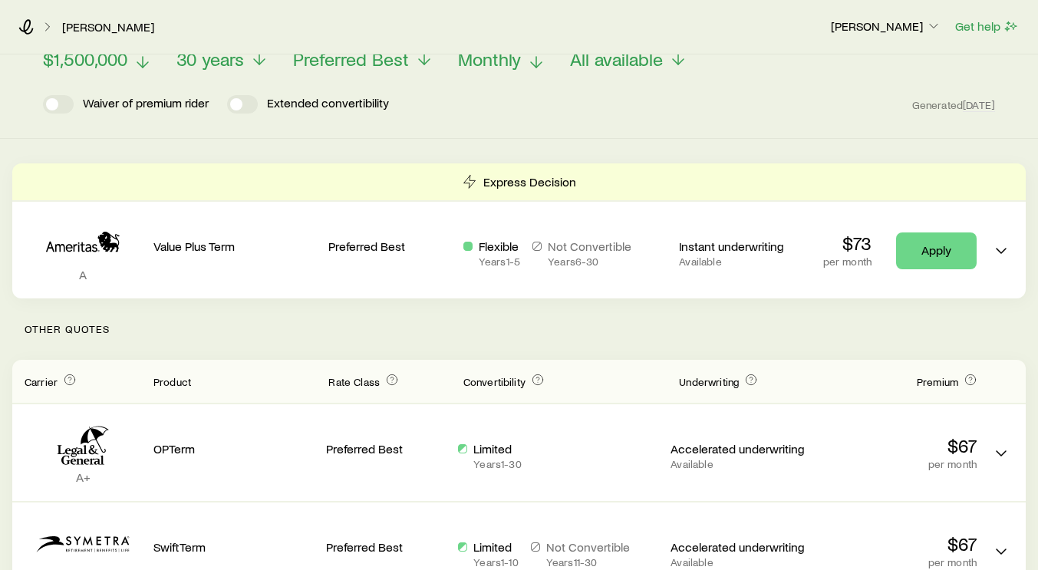
scroll to position [0, 0]
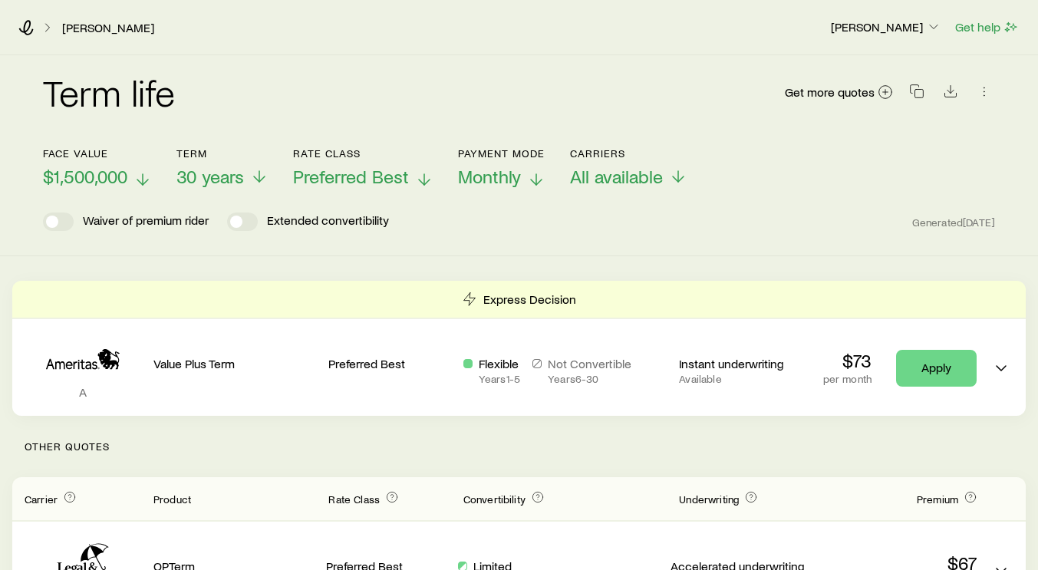
click at [400, 179] on span "Preferred Best" at bounding box center [351, 176] width 116 height 21
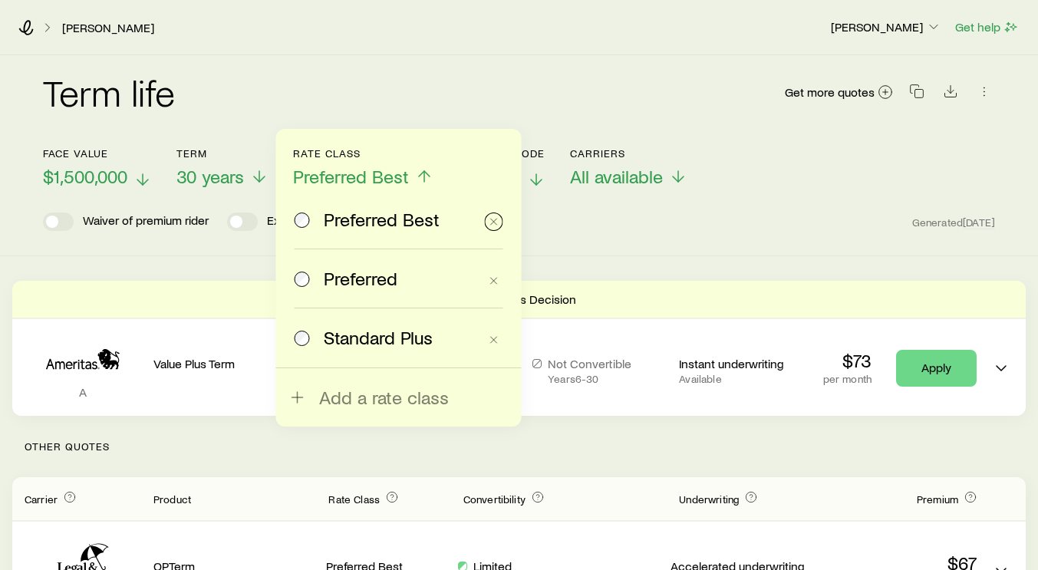
click at [495, 220] on line "button" at bounding box center [494, 222] width 6 height 6
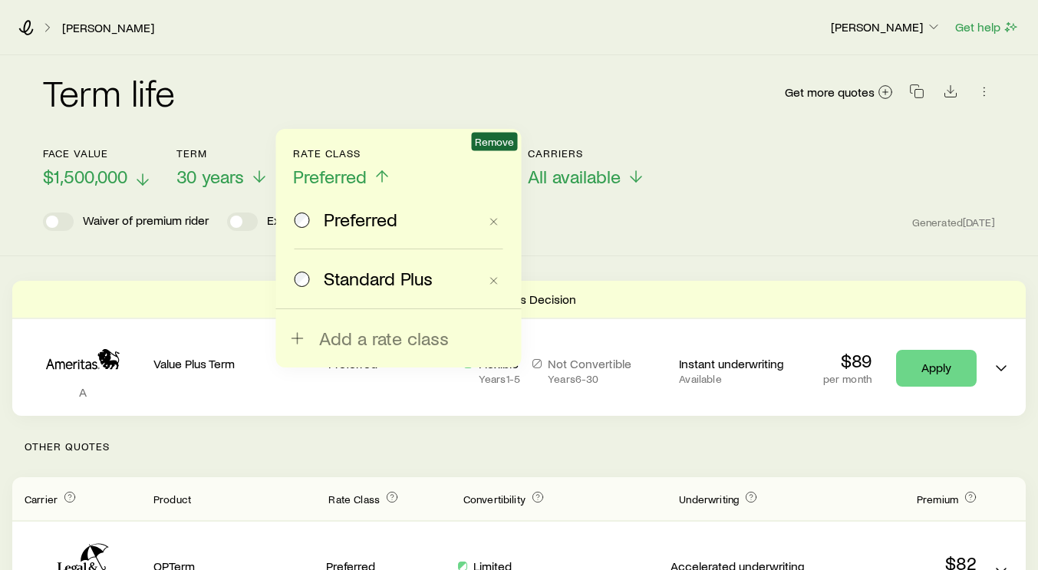
click at [625, 243] on div "Term life Get more quotes Face value $1,500,000 Term 30 years Rate Class Prefer…" at bounding box center [519, 155] width 1038 height 201
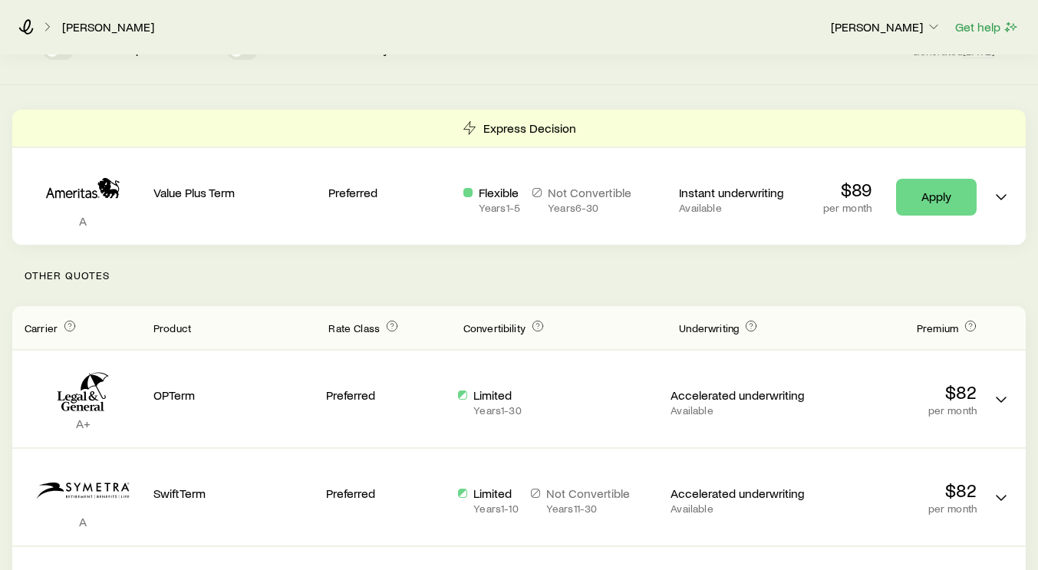
scroll to position [235, 0]
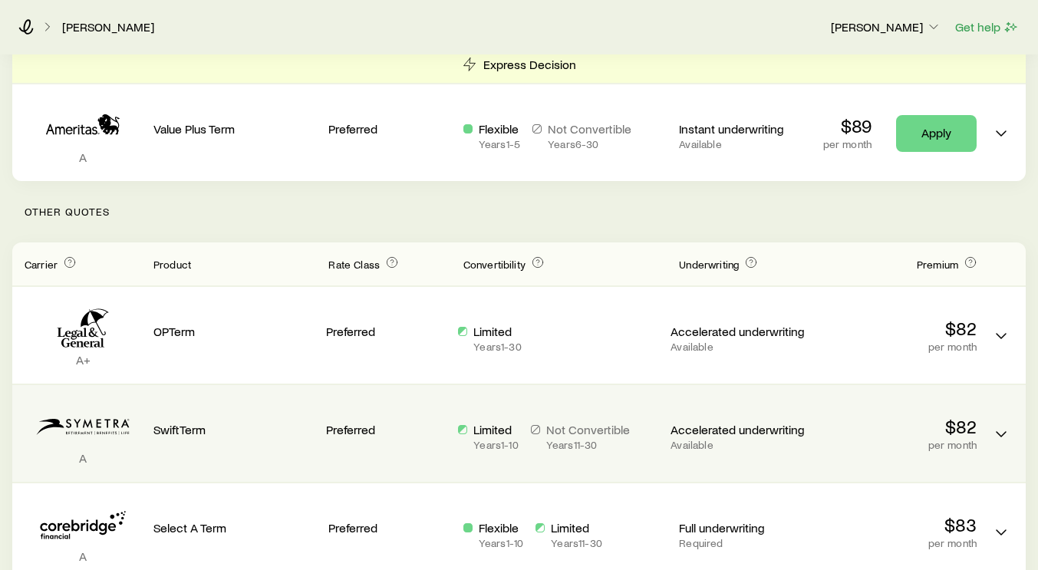
click at [442, 462] on div "Preferred" at bounding box center [386, 433] width 120 height 72
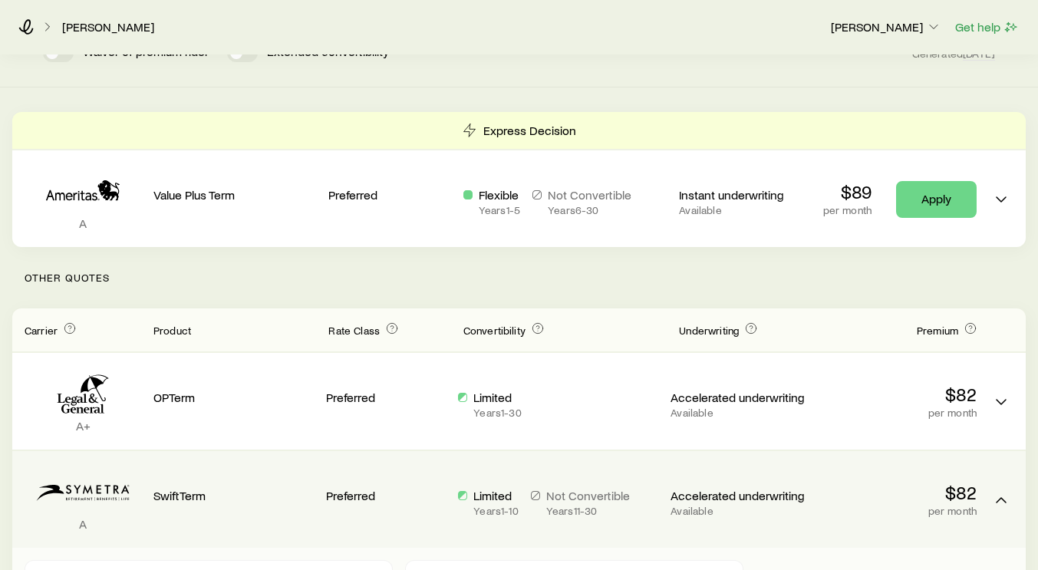
scroll to position [212, 0]
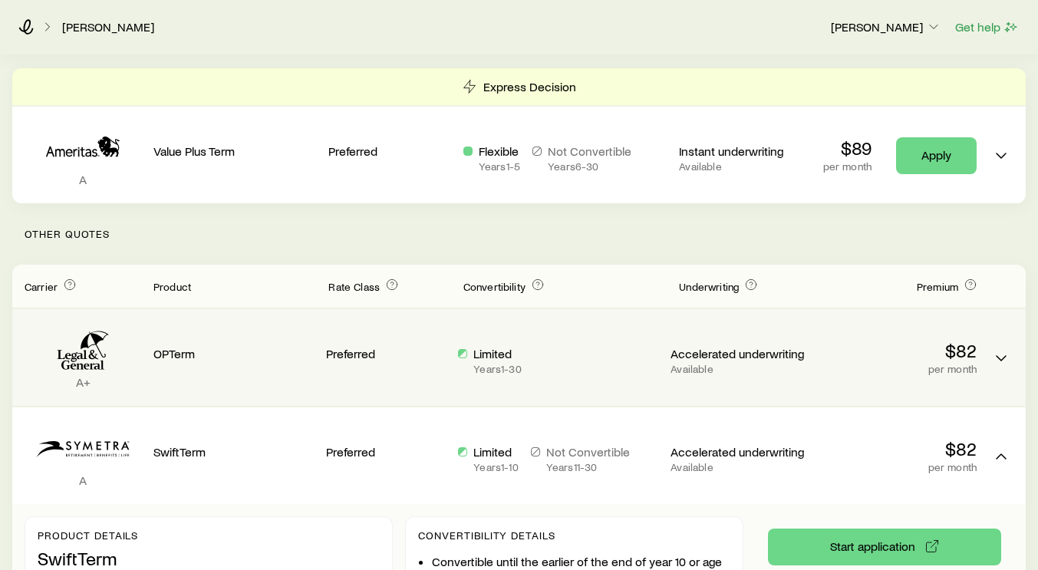
click at [620, 365] on div "Limited Years 1 - 30" at bounding box center [558, 360] width 200 height 29
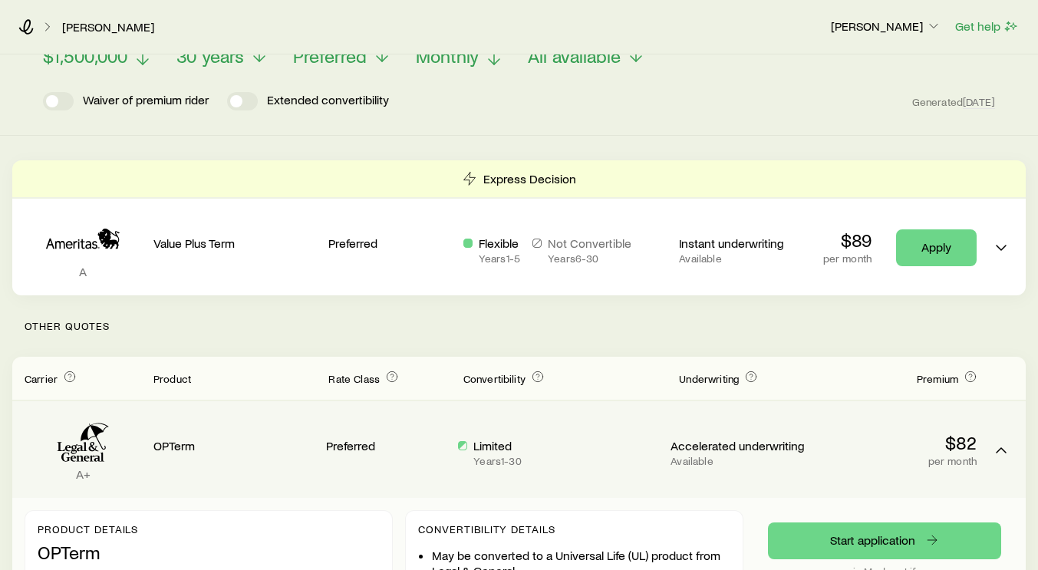
scroll to position [0, 0]
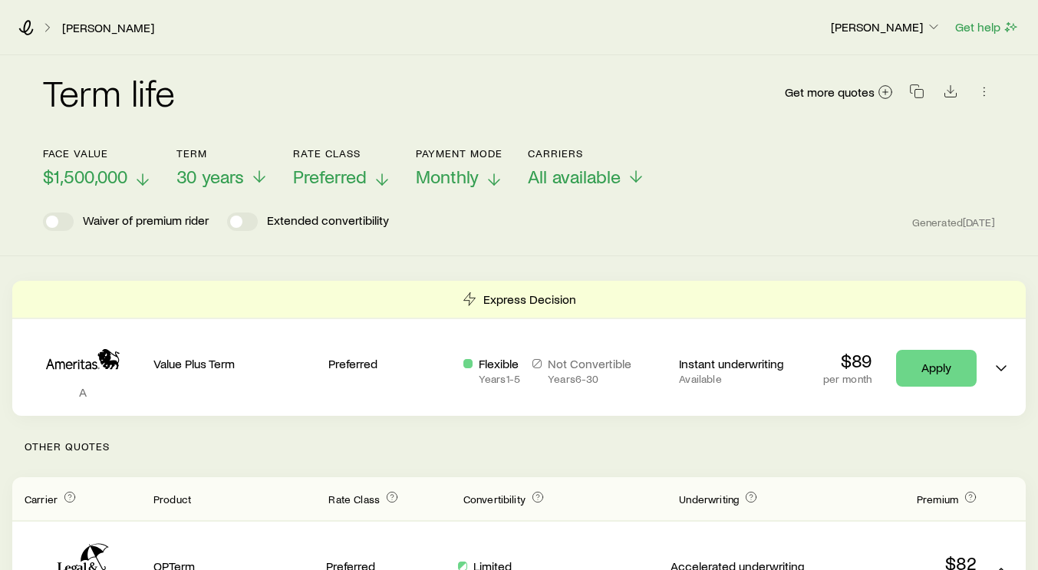
click at [376, 179] on icon at bounding box center [382, 179] width 18 height 18
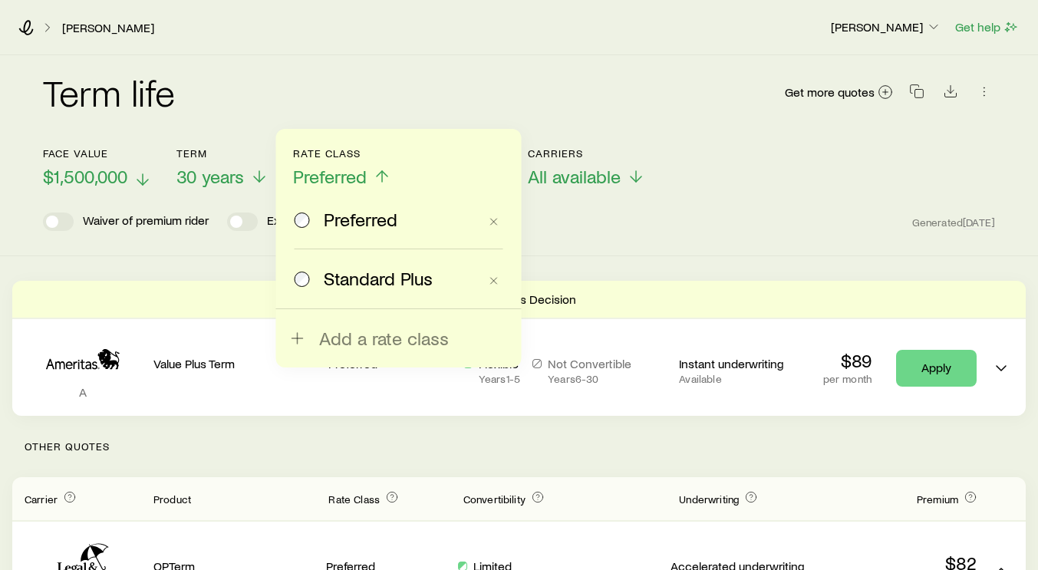
click at [456, 77] on div "Term life Get more quotes" at bounding box center [519, 101] width 952 height 55
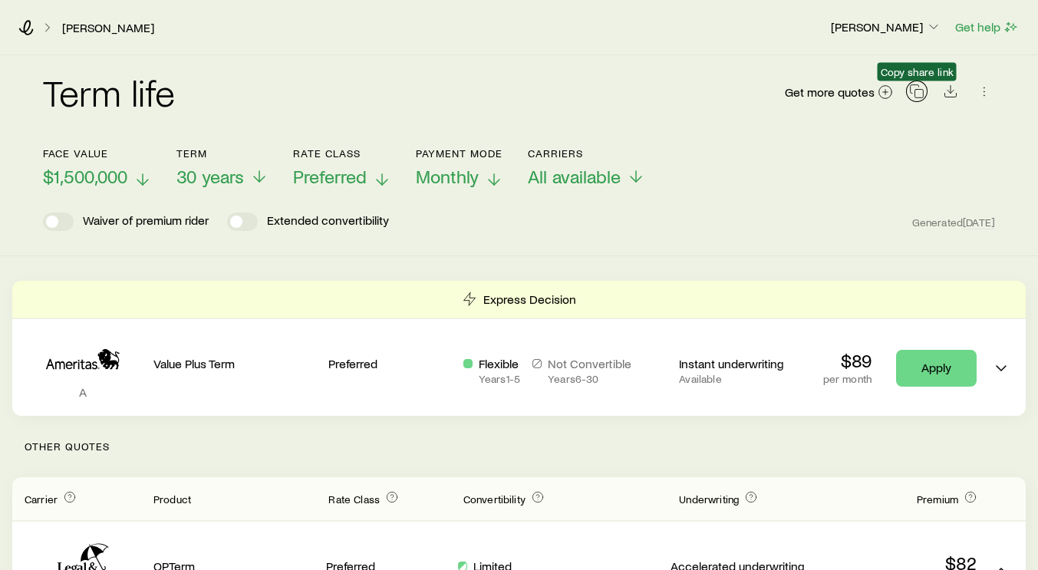
click at [921, 91] on icon "button" at bounding box center [916, 91] width 15 height 15
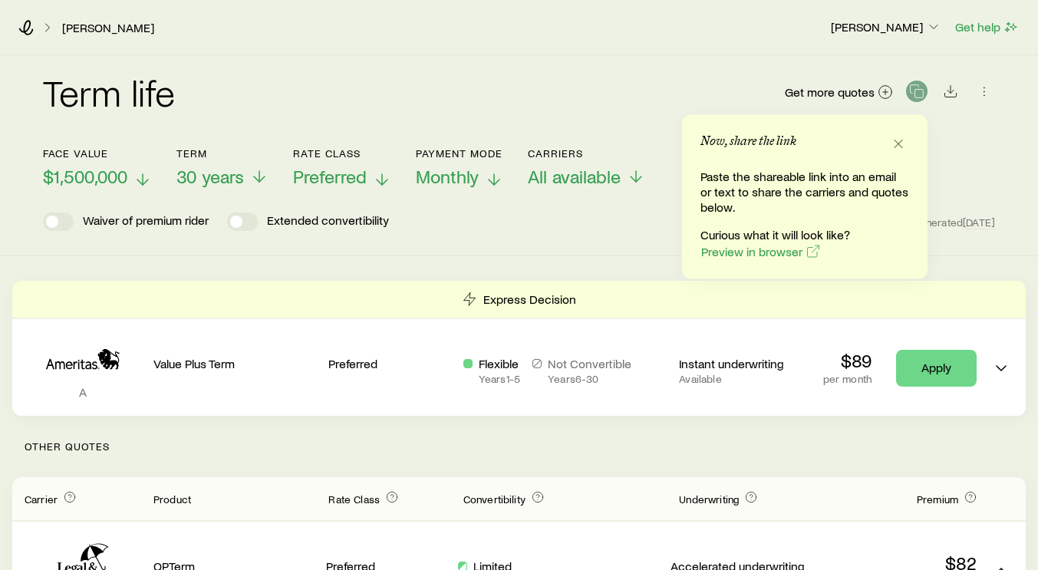
click at [140, 173] on icon at bounding box center [142, 179] width 18 height 18
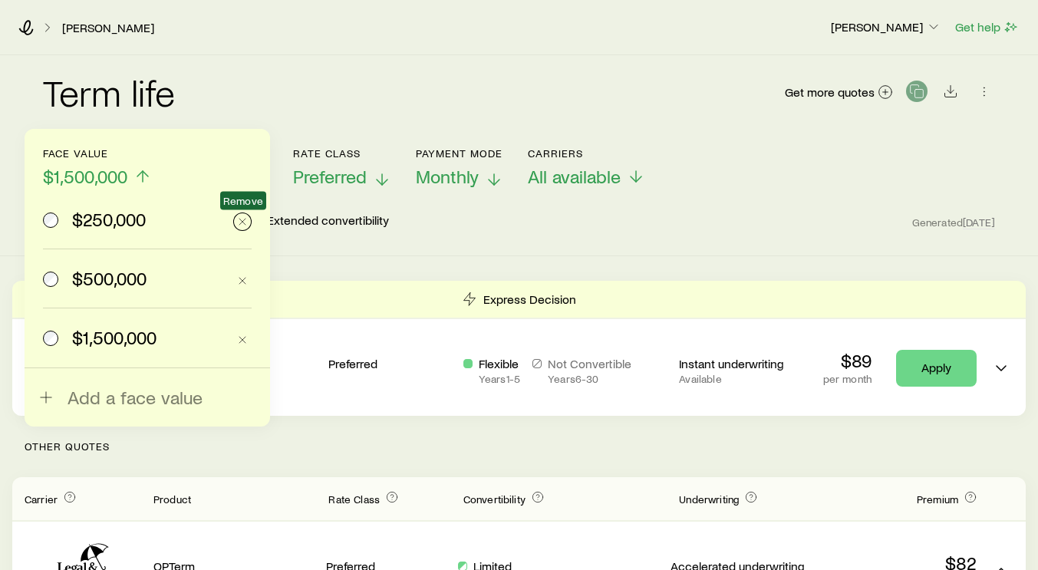
click at [245, 219] on line "button" at bounding box center [242, 222] width 6 height 6
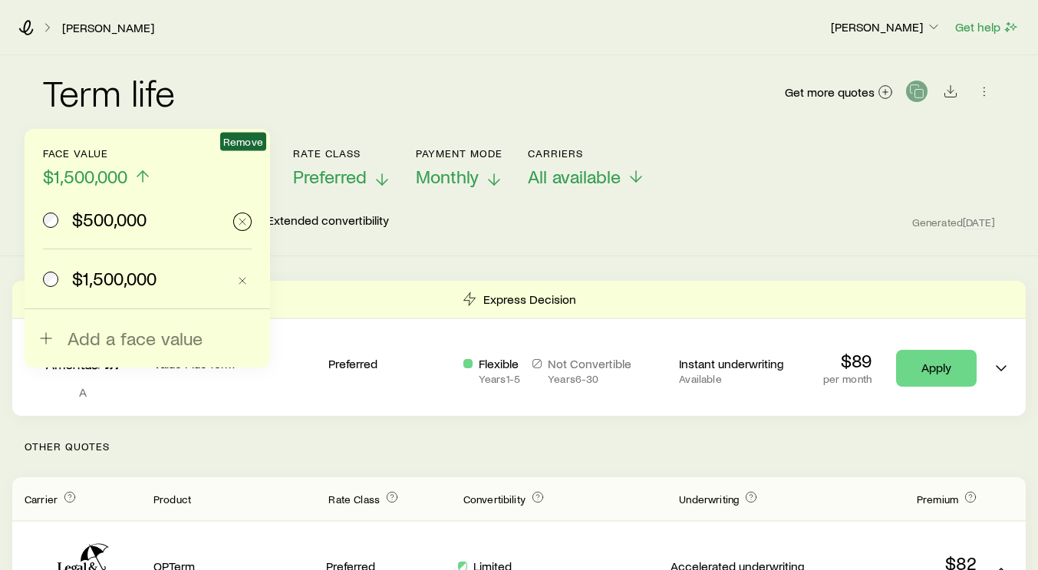
click at [244, 220] on line "button" at bounding box center [242, 222] width 6 height 6
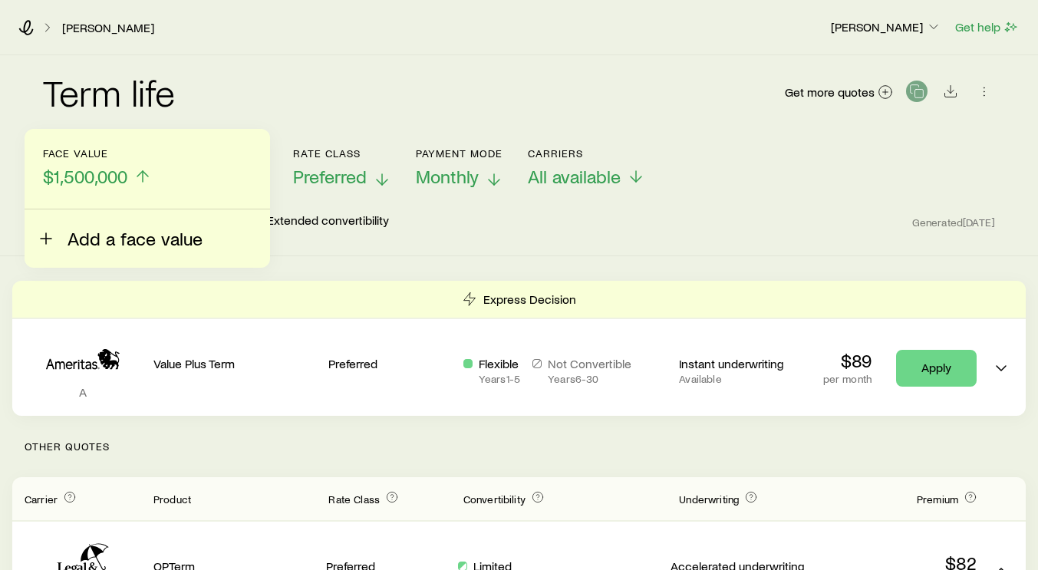
click at [103, 235] on span "Add a face value" at bounding box center [135, 238] width 135 height 21
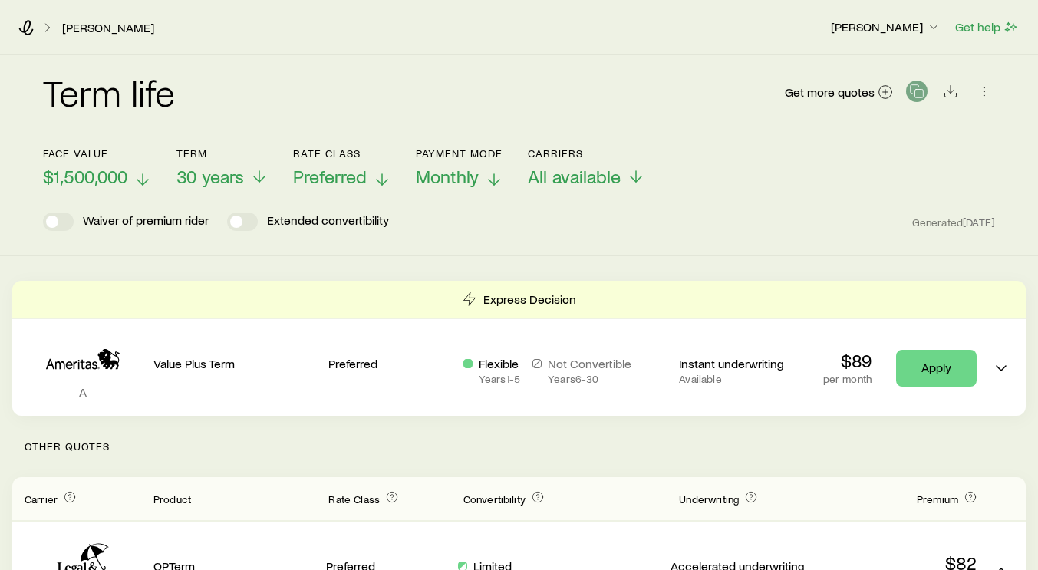
click at [250, 106] on div "Term life Get more quotes" at bounding box center [519, 101] width 952 height 55
click at [356, 179] on span "Preferred" at bounding box center [330, 176] width 74 height 21
click at [433, 93] on div "Term life Get more quotes" at bounding box center [519, 101] width 952 height 55
click at [475, 176] on span "Monthly" at bounding box center [447, 176] width 63 height 21
click at [483, 88] on div "Term life Get more quotes" at bounding box center [519, 101] width 952 height 55
